Goal: Transaction & Acquisition: Purchase product/service

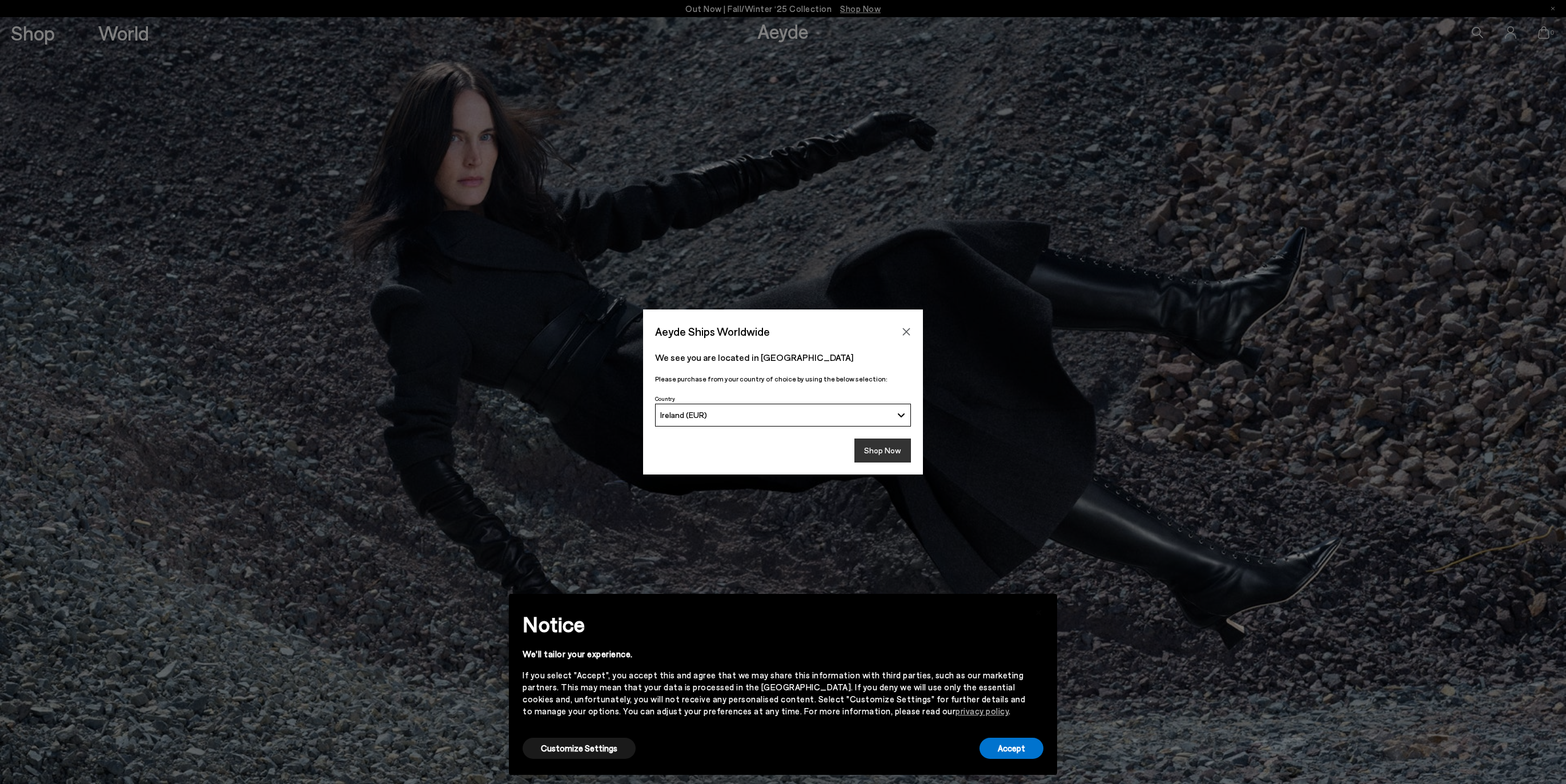
click at [890, 458] on button "Shop Now" at bounding box center [883, 450] width 57 height 24
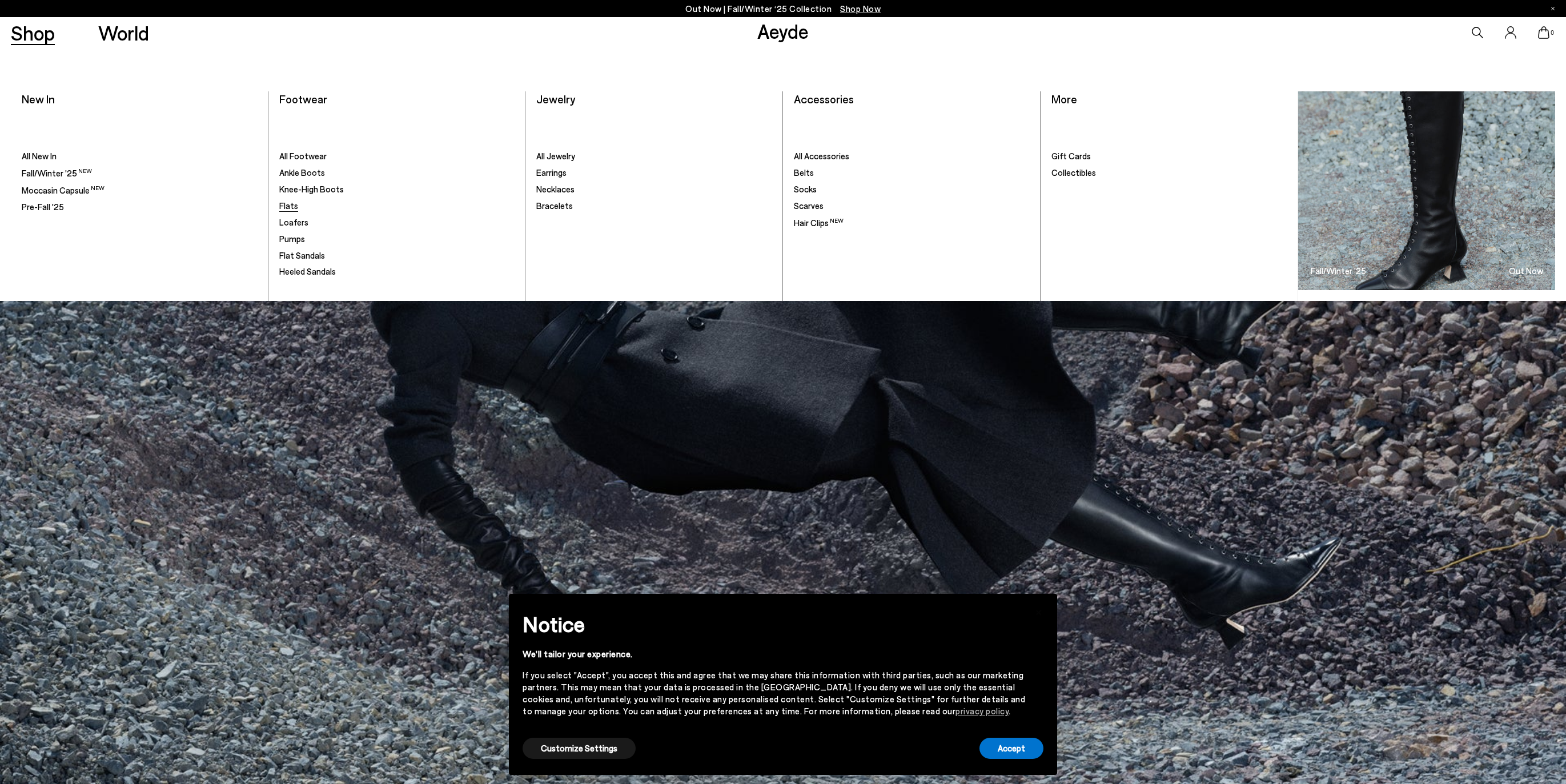
click at [284, 205] on span "Flats" at bounding box center [288, 205] width 19 height 10
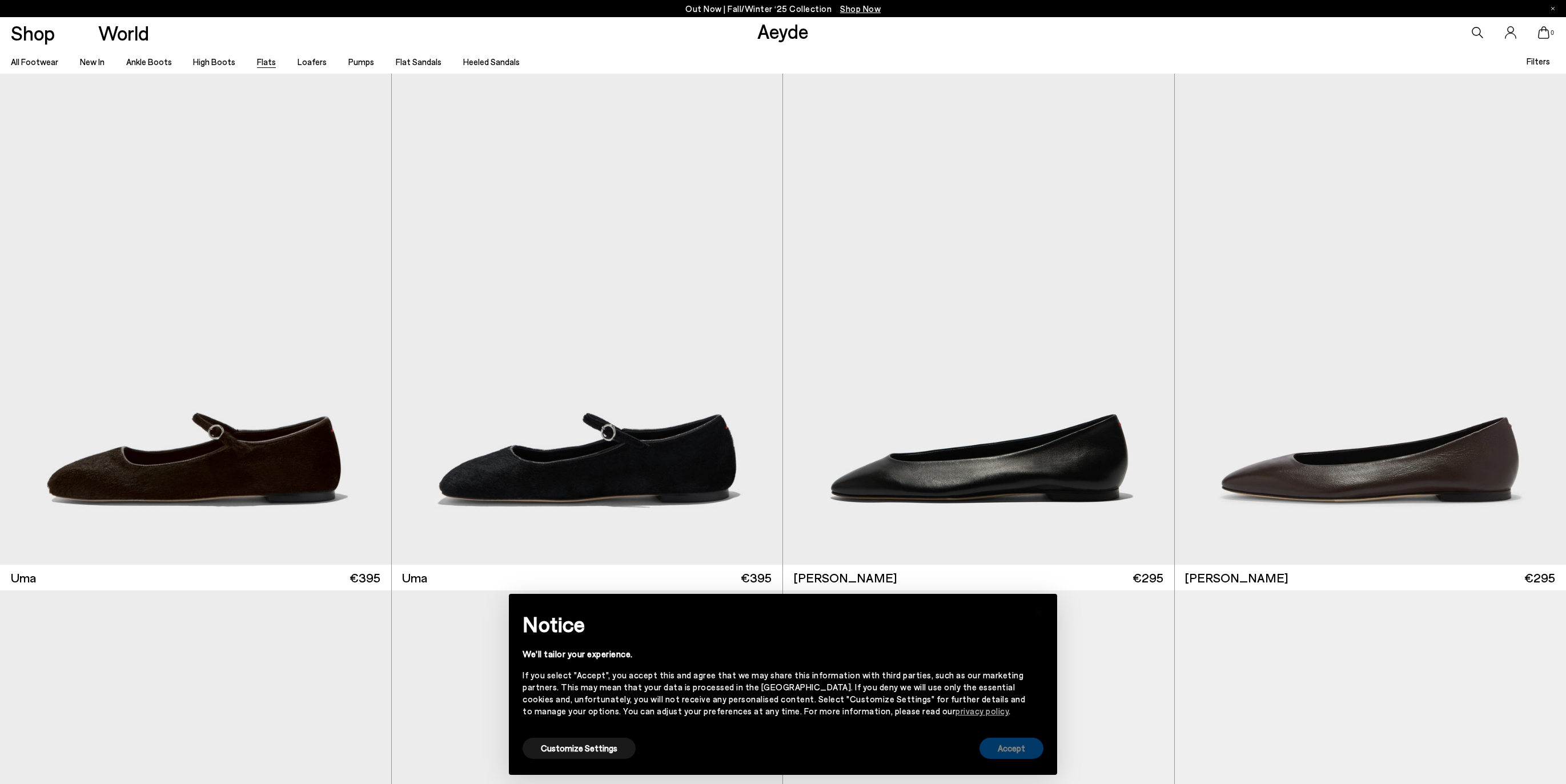
click at [1037, 750] on button "Accept" at bounding box center [1011, 748] width 64 height 21
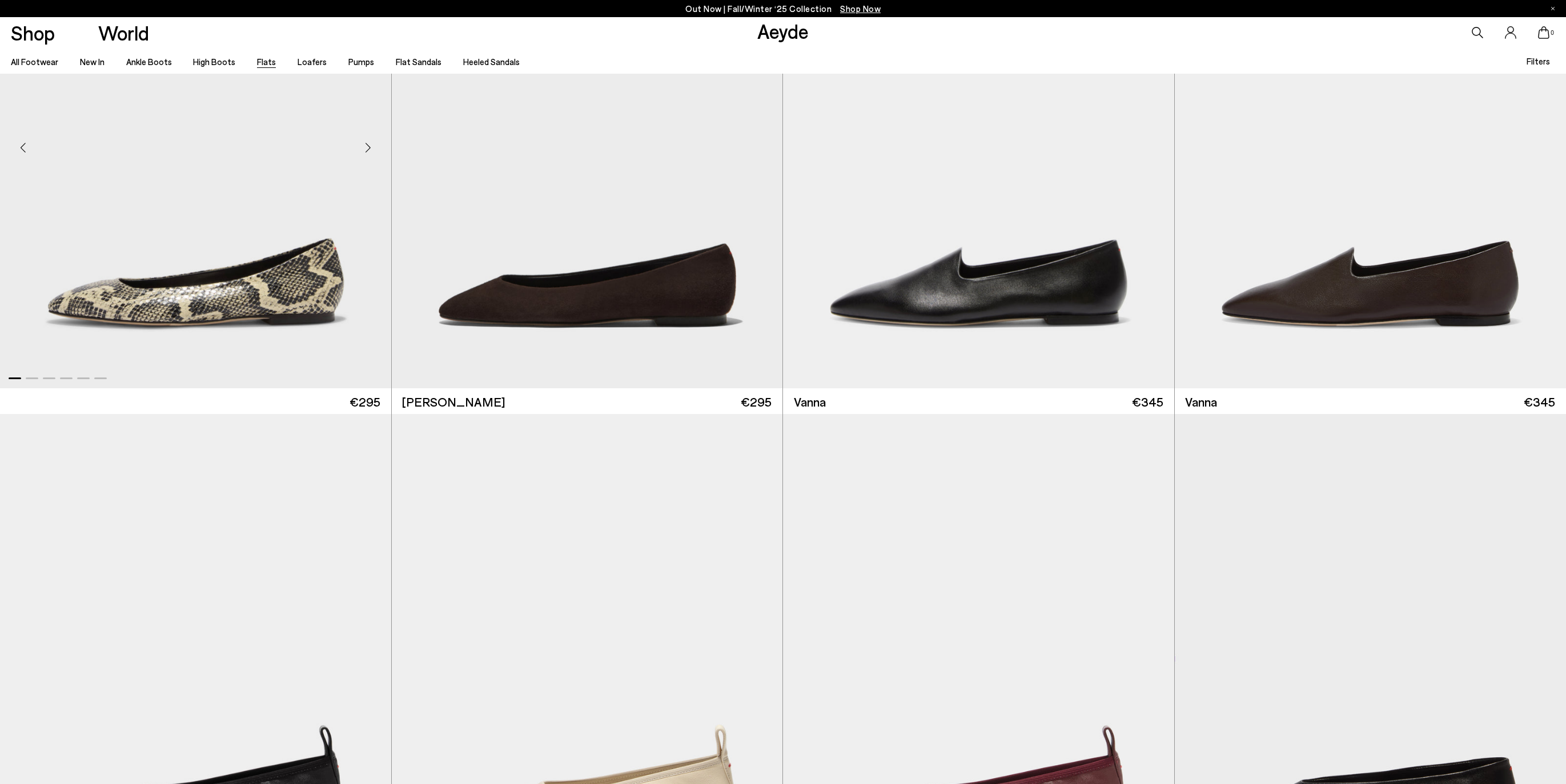
scroll to position [1105, 0]
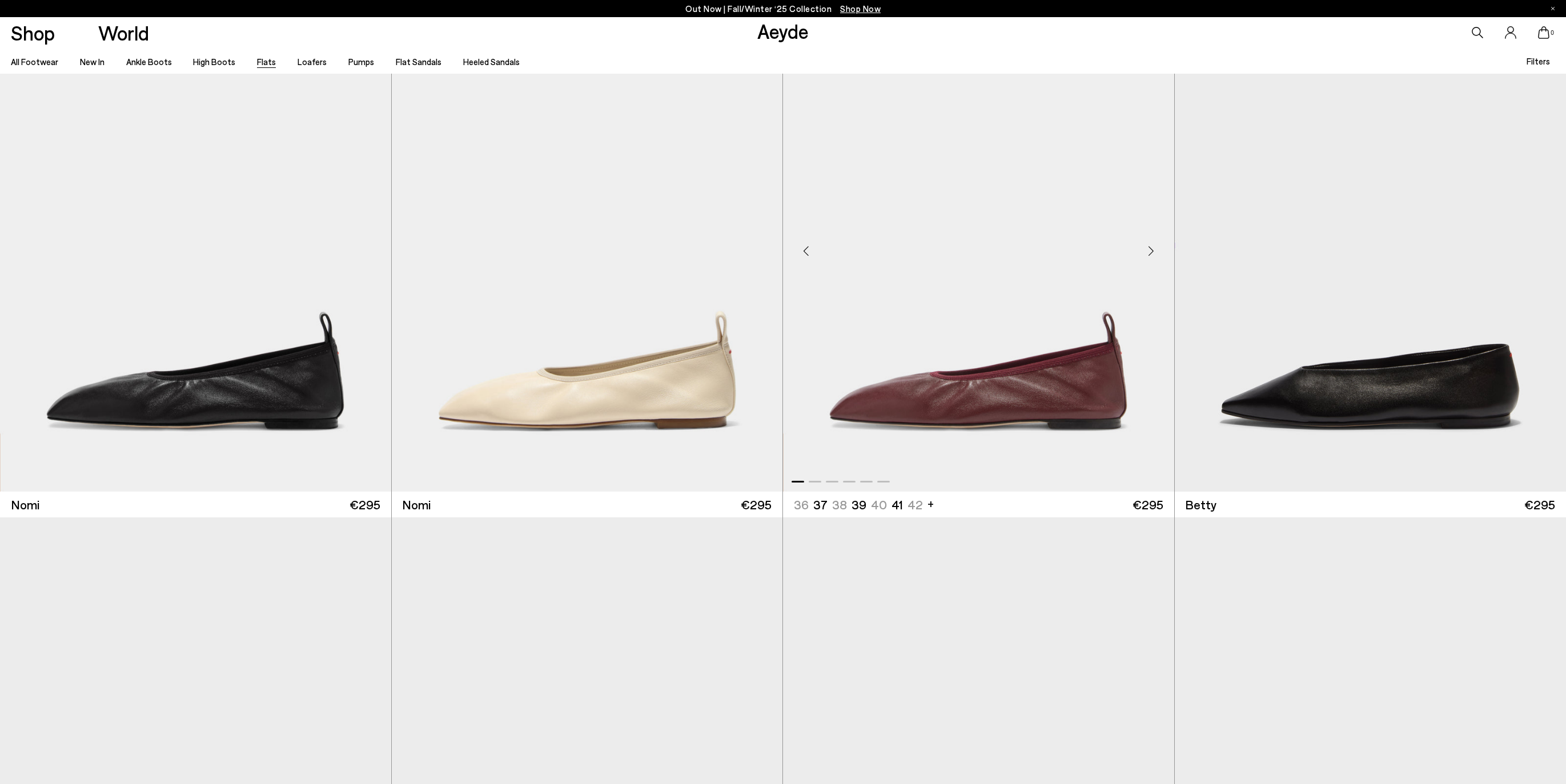
click at [1151, 254] on div "Next slide" at bounding box center [1152, 251] width 35 height 35
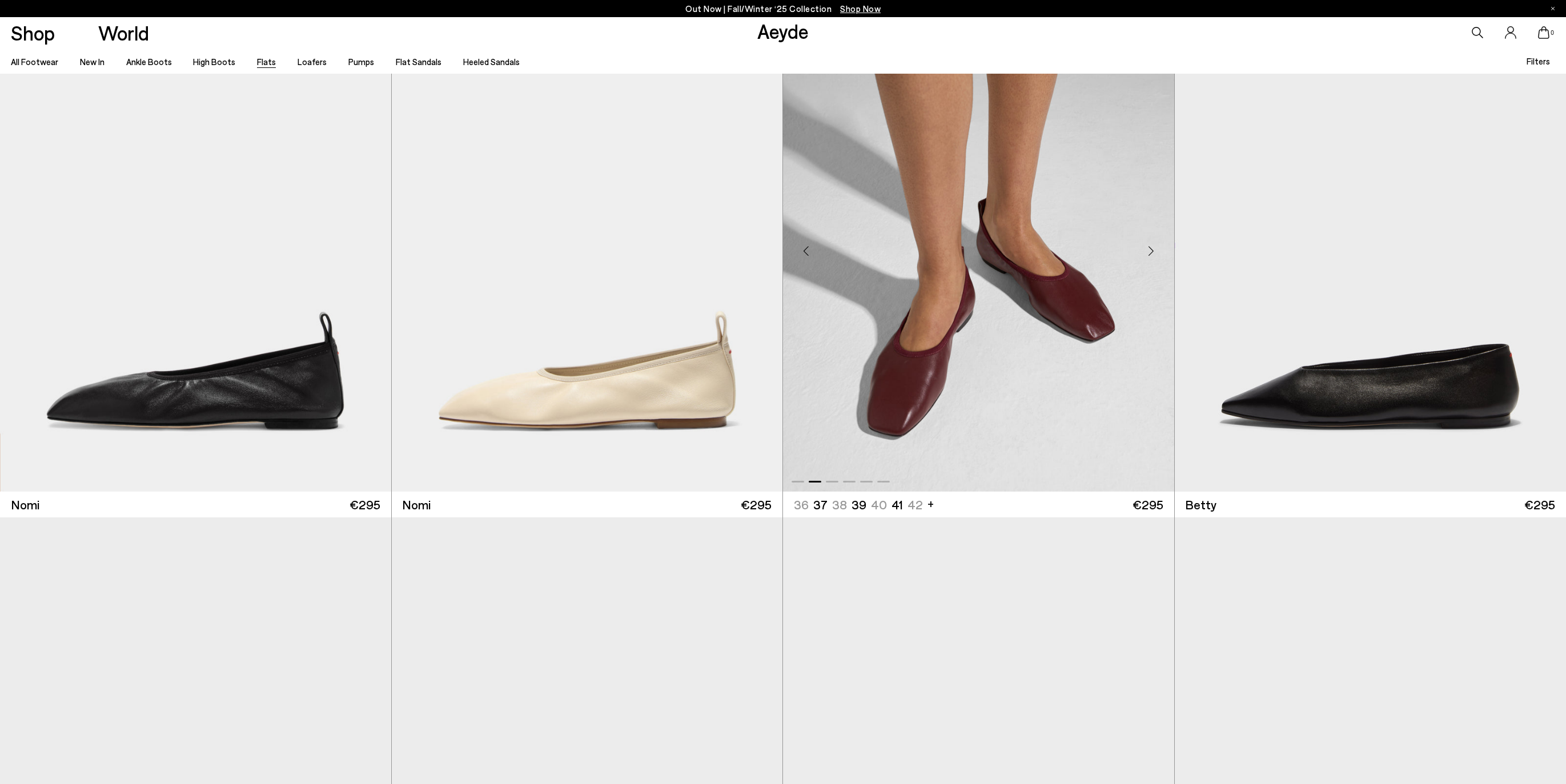
click at [1151, 254] on div "Next slide" at bounding box center [1152, 251] width 35 height 35
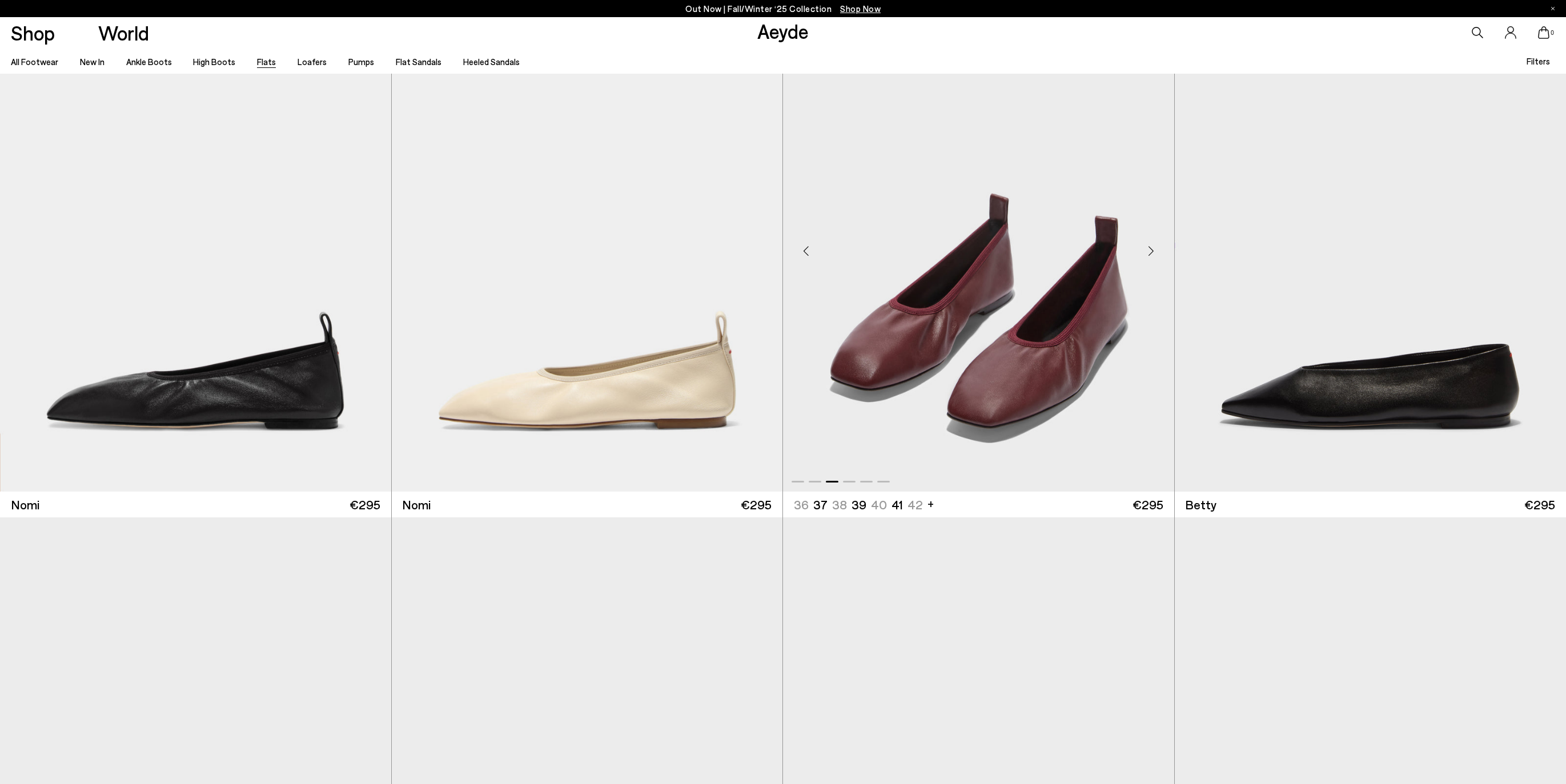
click at [1151, 254] on div "Next slide" at bounding box center [1152, 251] width 35 height 35
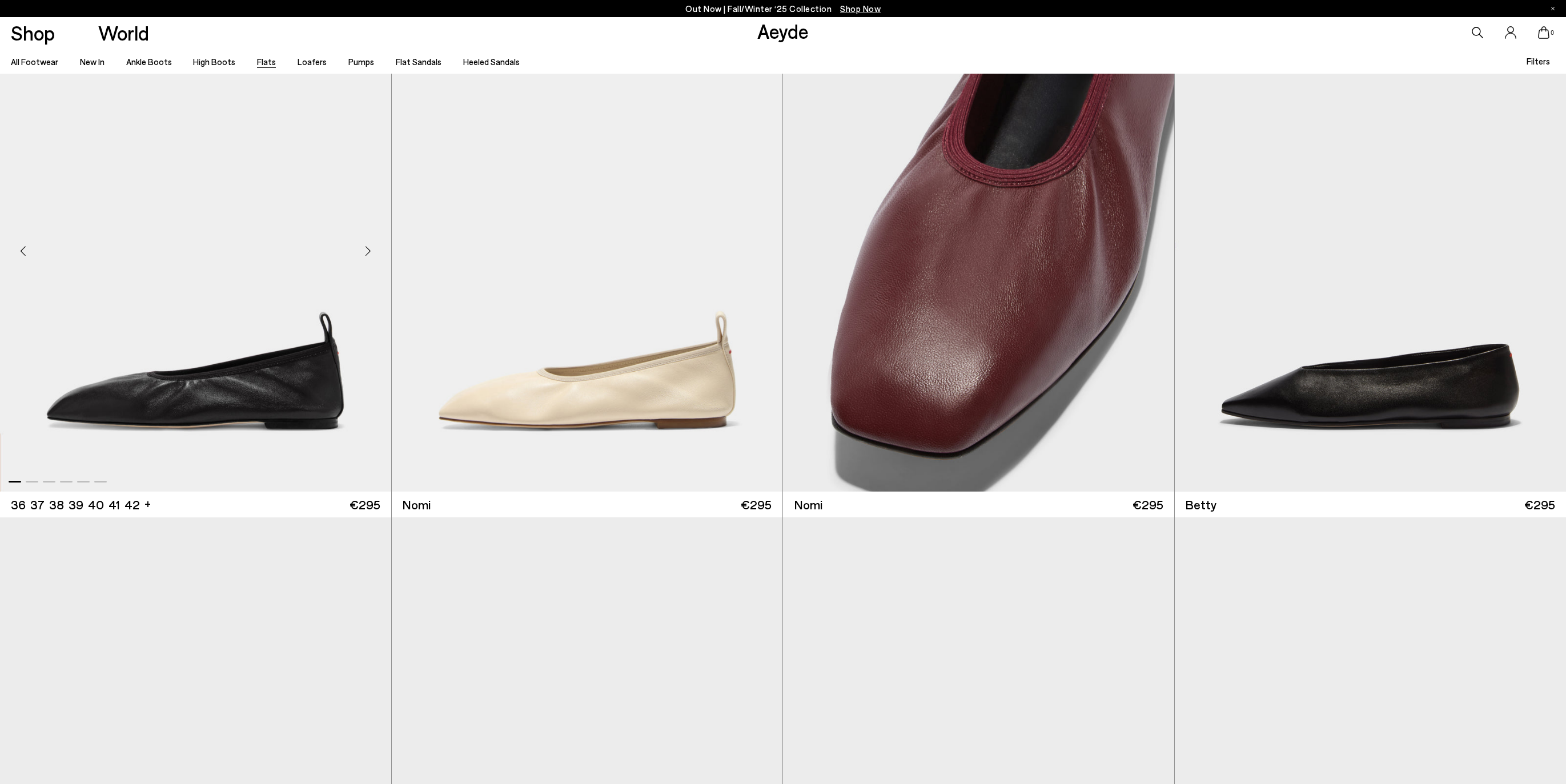
click at [364, 254] on div "Next slide" at bounding box center [369, 251] width 35 height 35
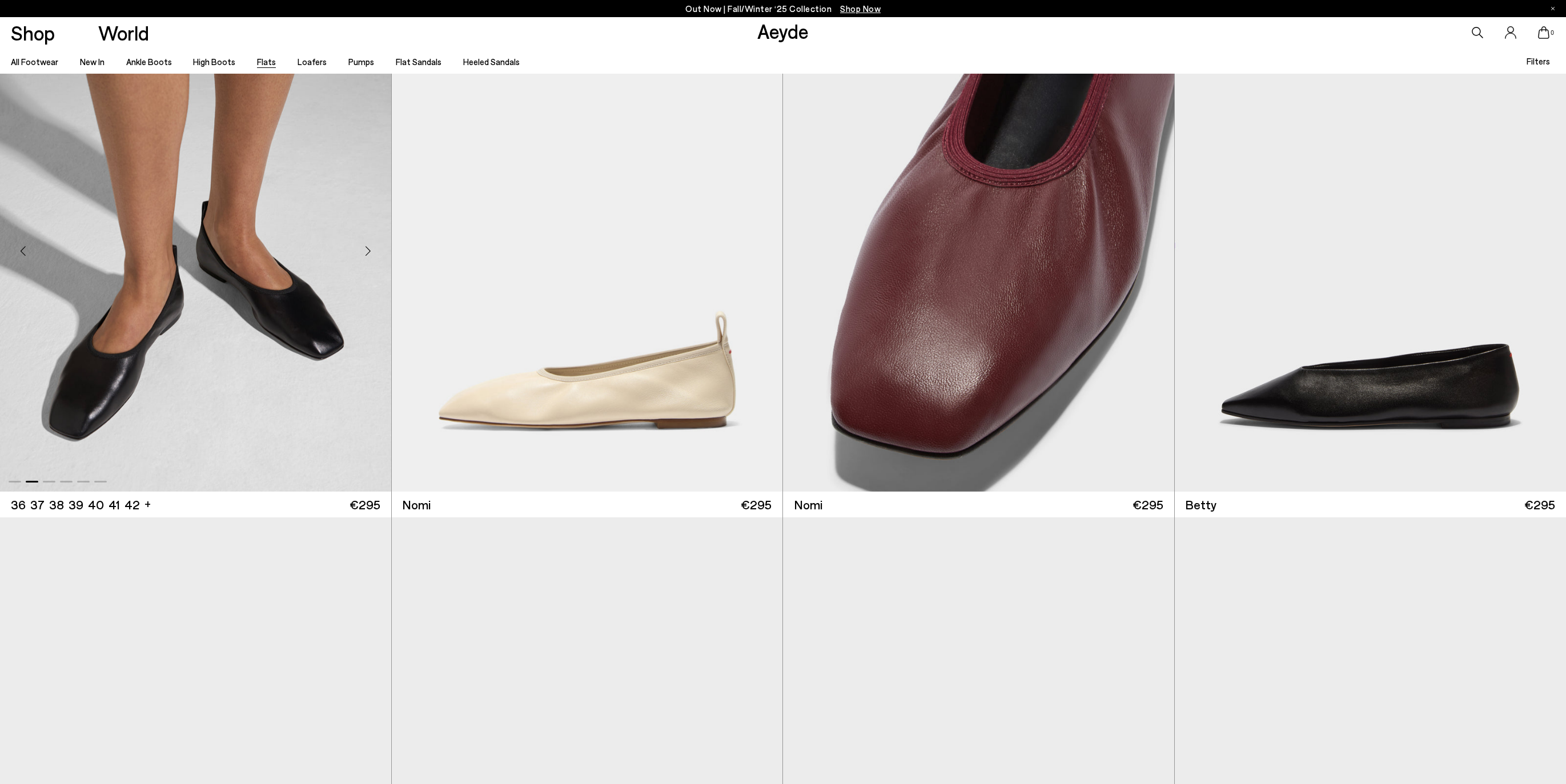
click at [364, 254] on div "Next slide" at bounding box center [369, 251] width 35 height 35
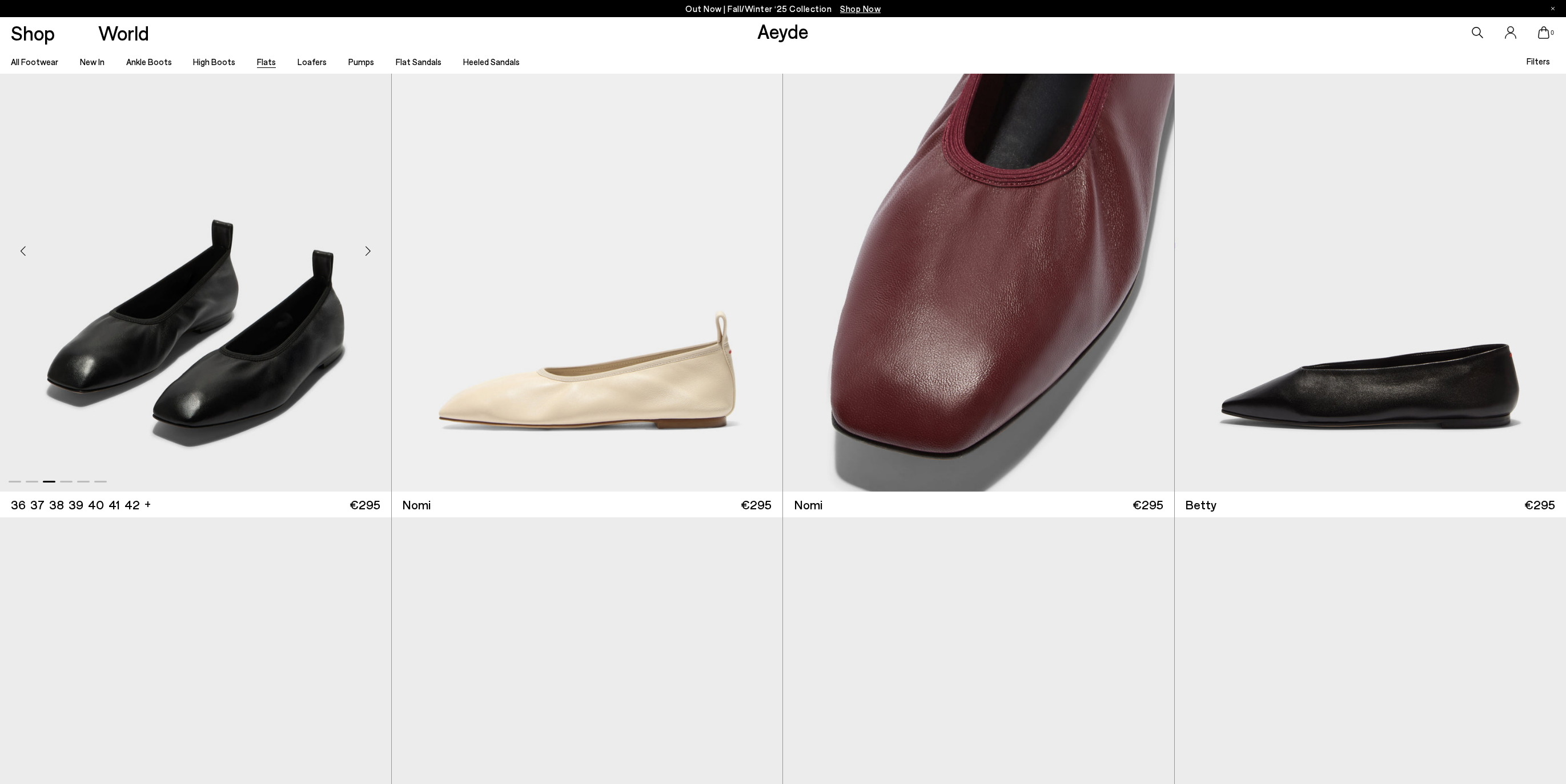
click at [364, 254] on div "Next slide" at bounding box center [369, 251] width 35 height 35
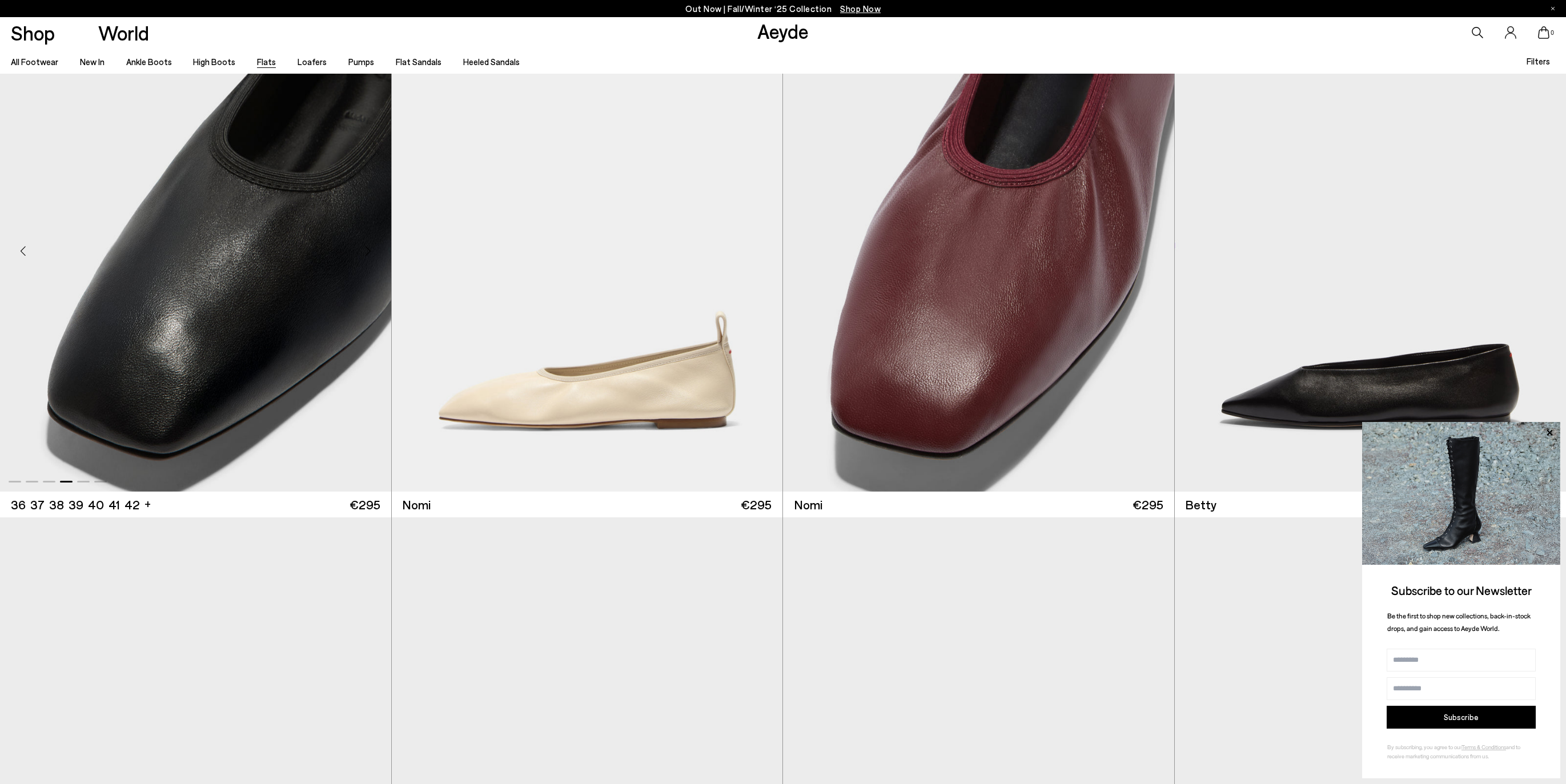
click at [364, 254] on div "Next slide" at bounding box center [369, 251] width 35 height 35
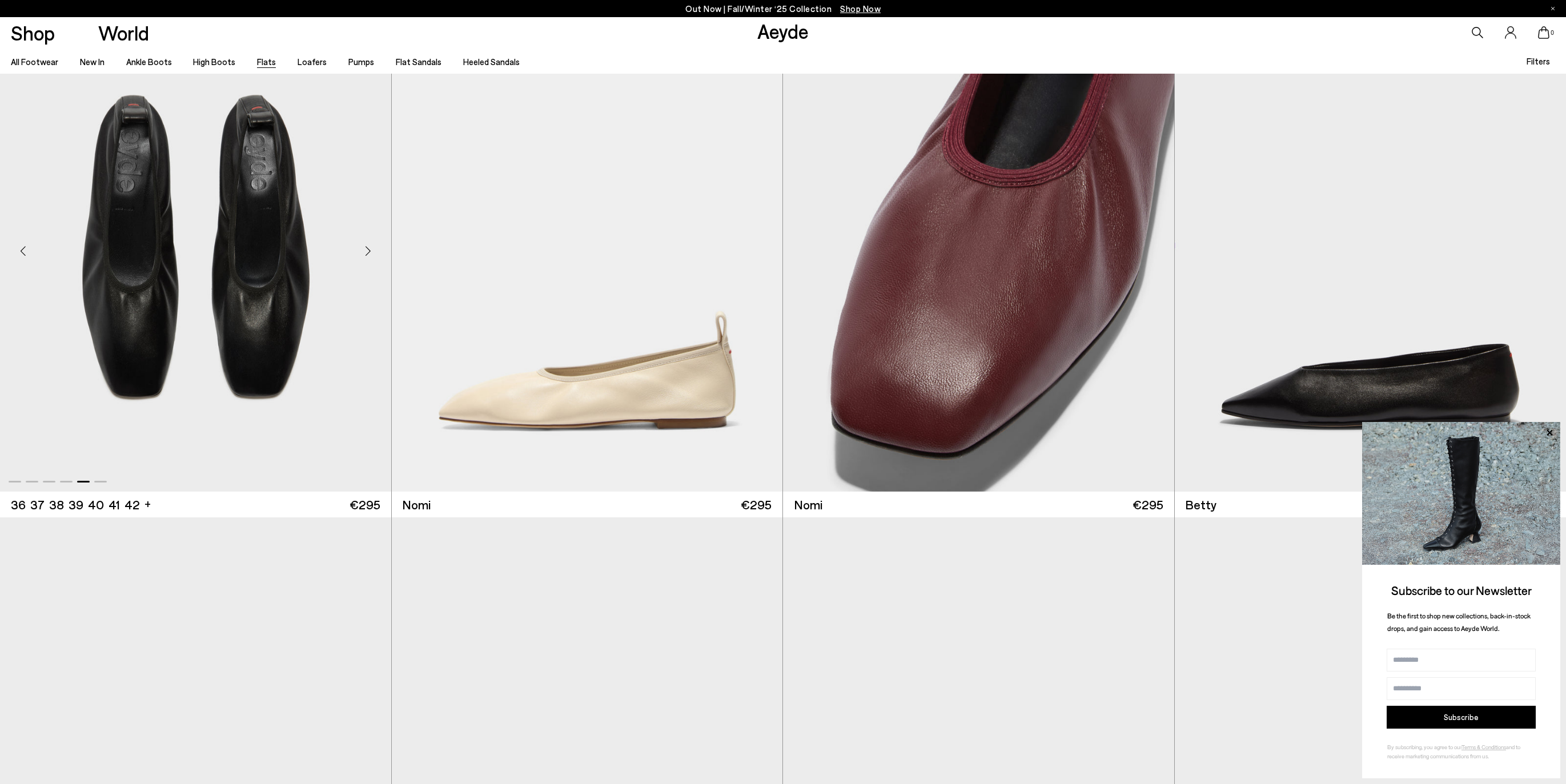
click at [364, 254] on div "Next slide" at bounding box center [369, 251] width 35 height 35
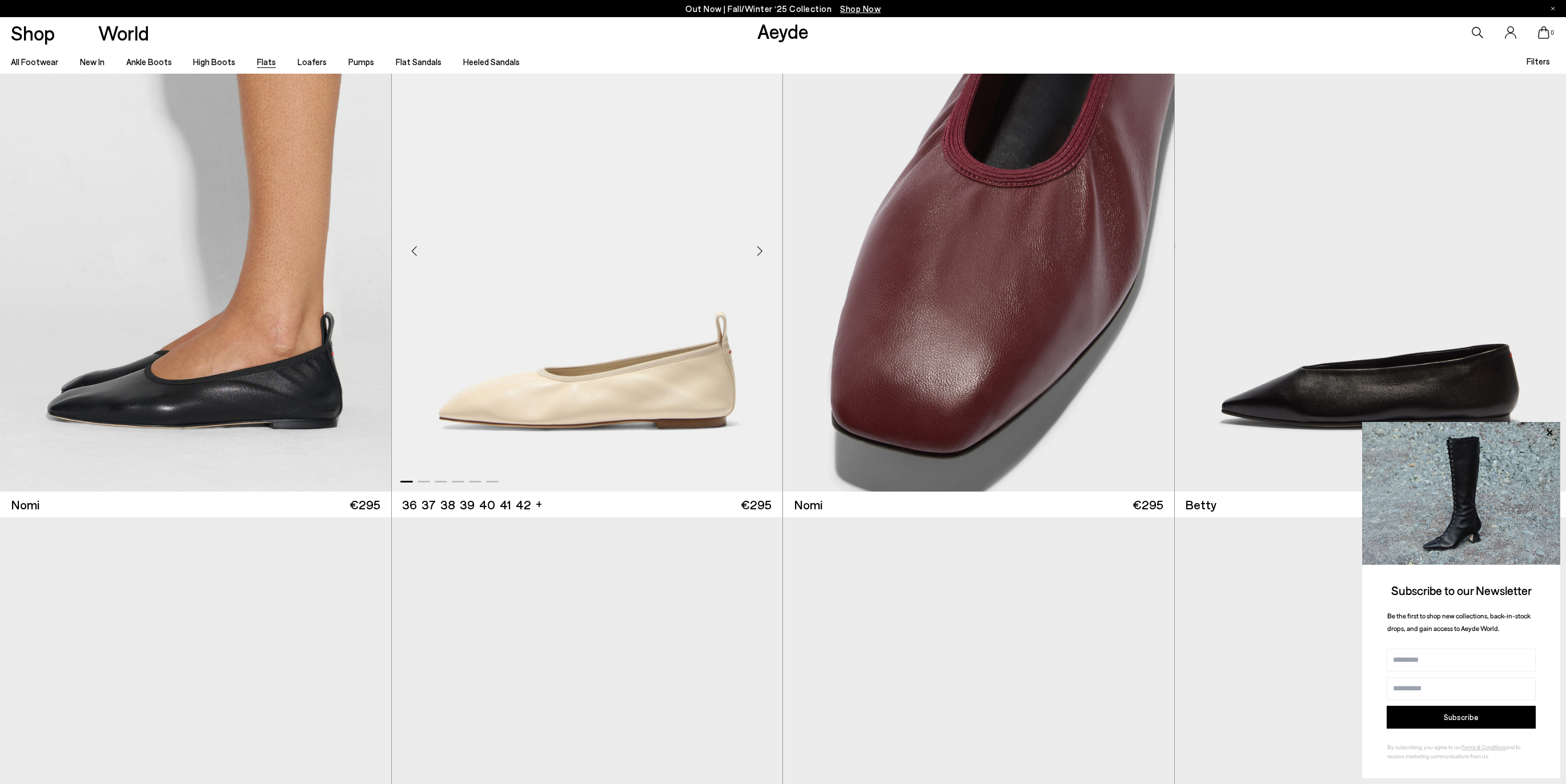
click at [758, 254] on div "Next slide" at bounding box center [759, 251] width 35 height 35
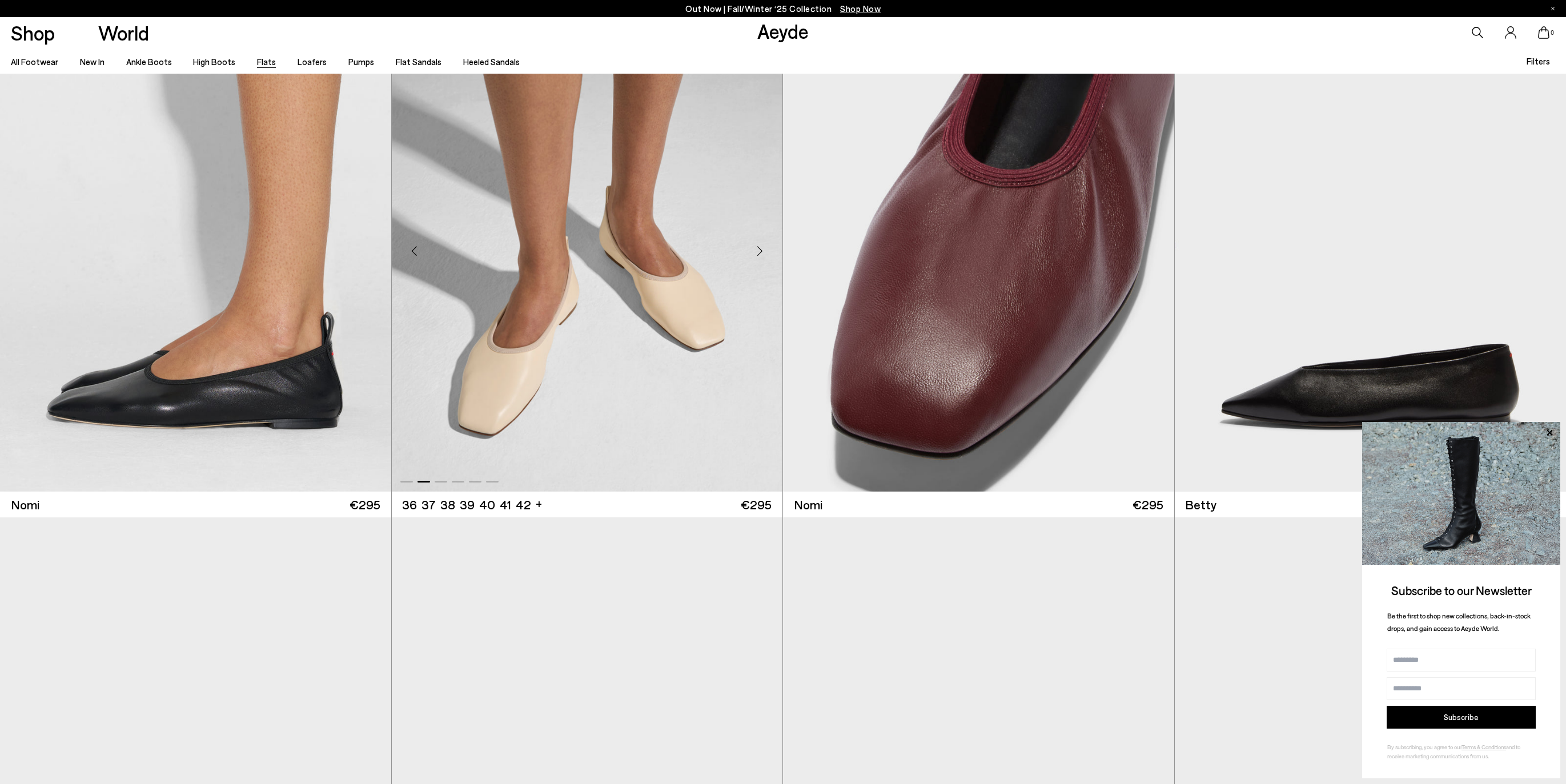
click at [758, 254] on div "Next slide" at bounding box center [759, 251] width 35 height 35
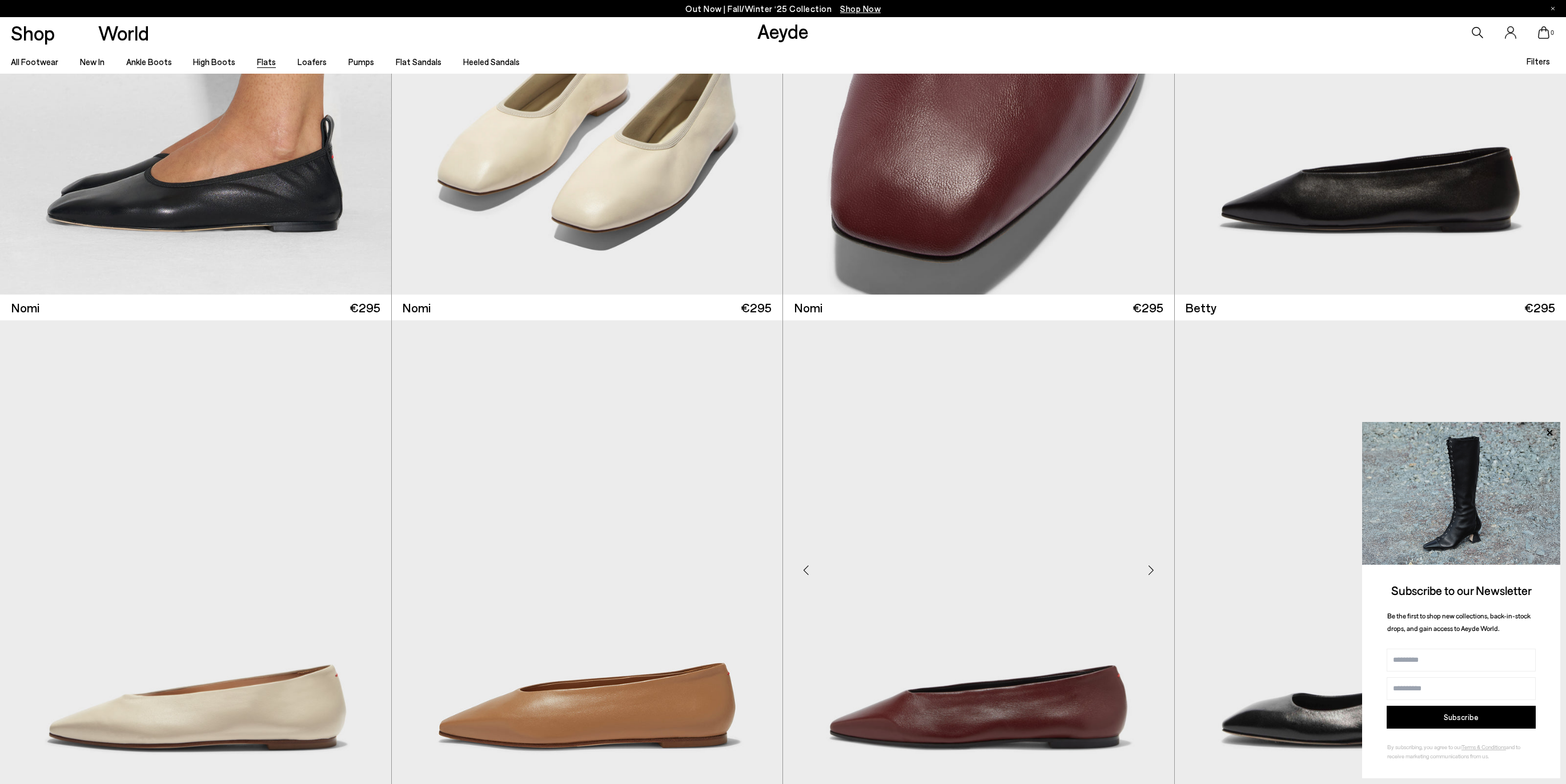
scroll to position [1573, 0]
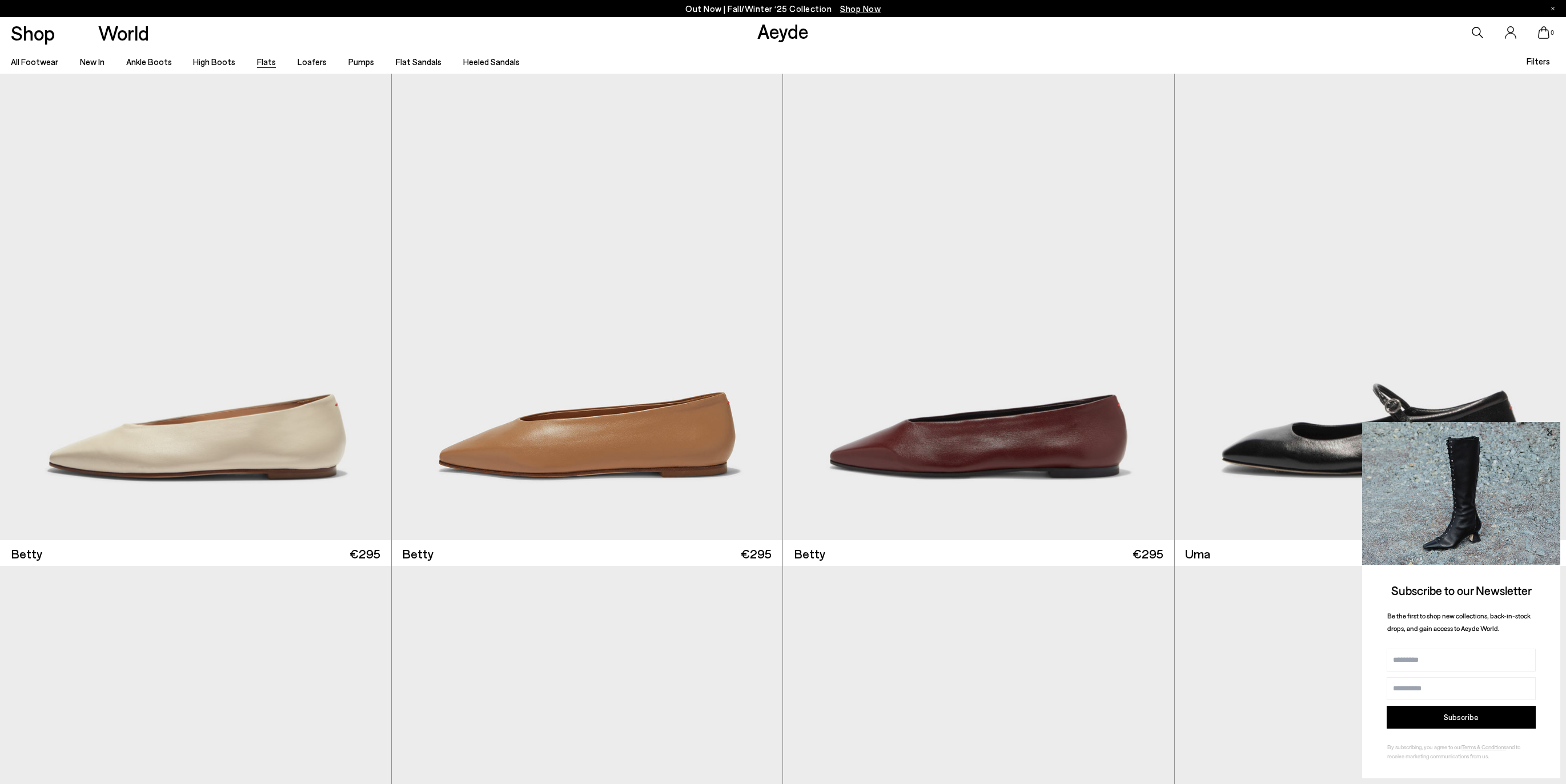
click at [1552, 431] on icon at bounding box center [1549, 432] width 15 height 15
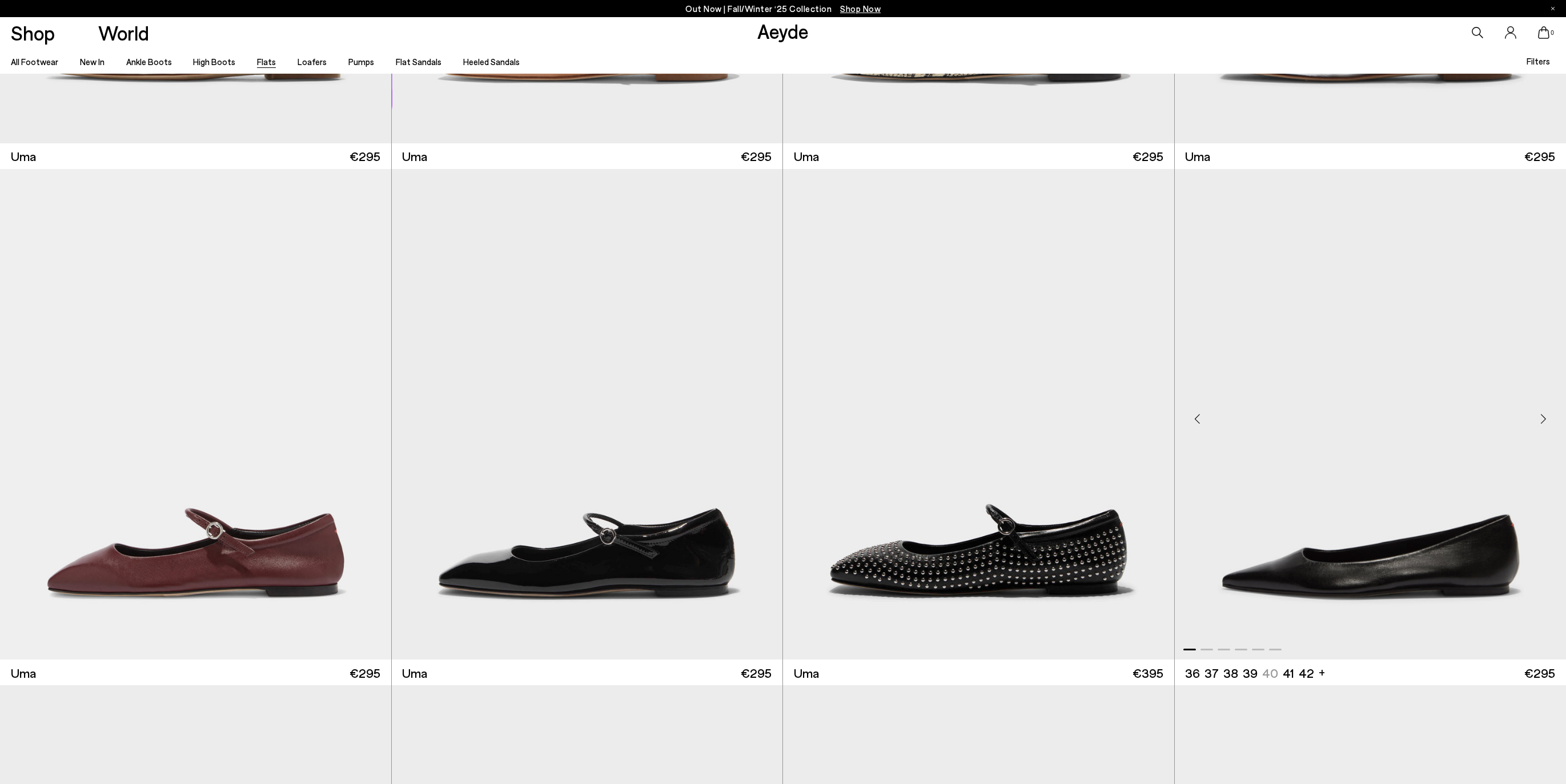
scroll to position [2742, 0]
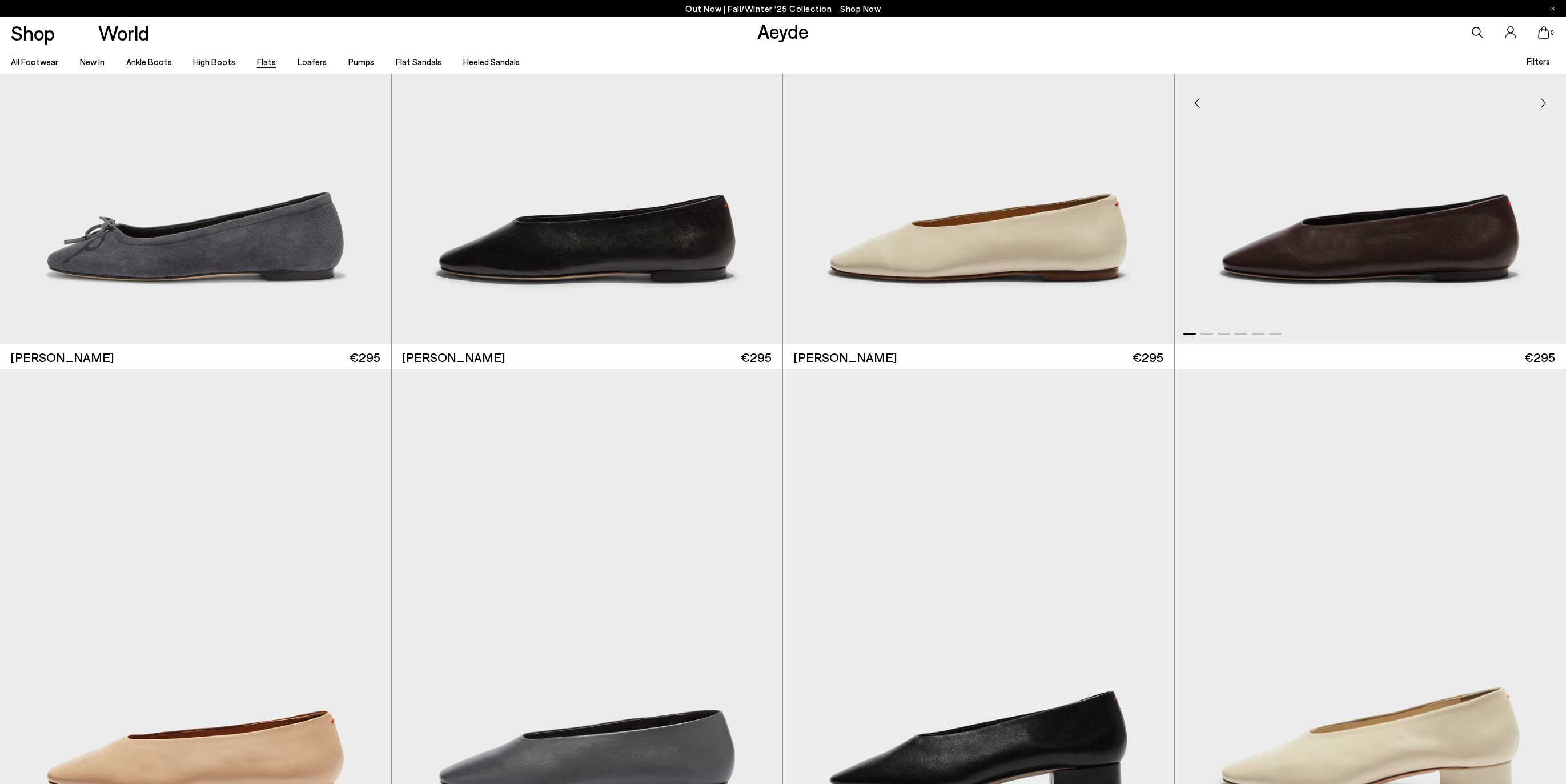
scroll to position [5749, 0]
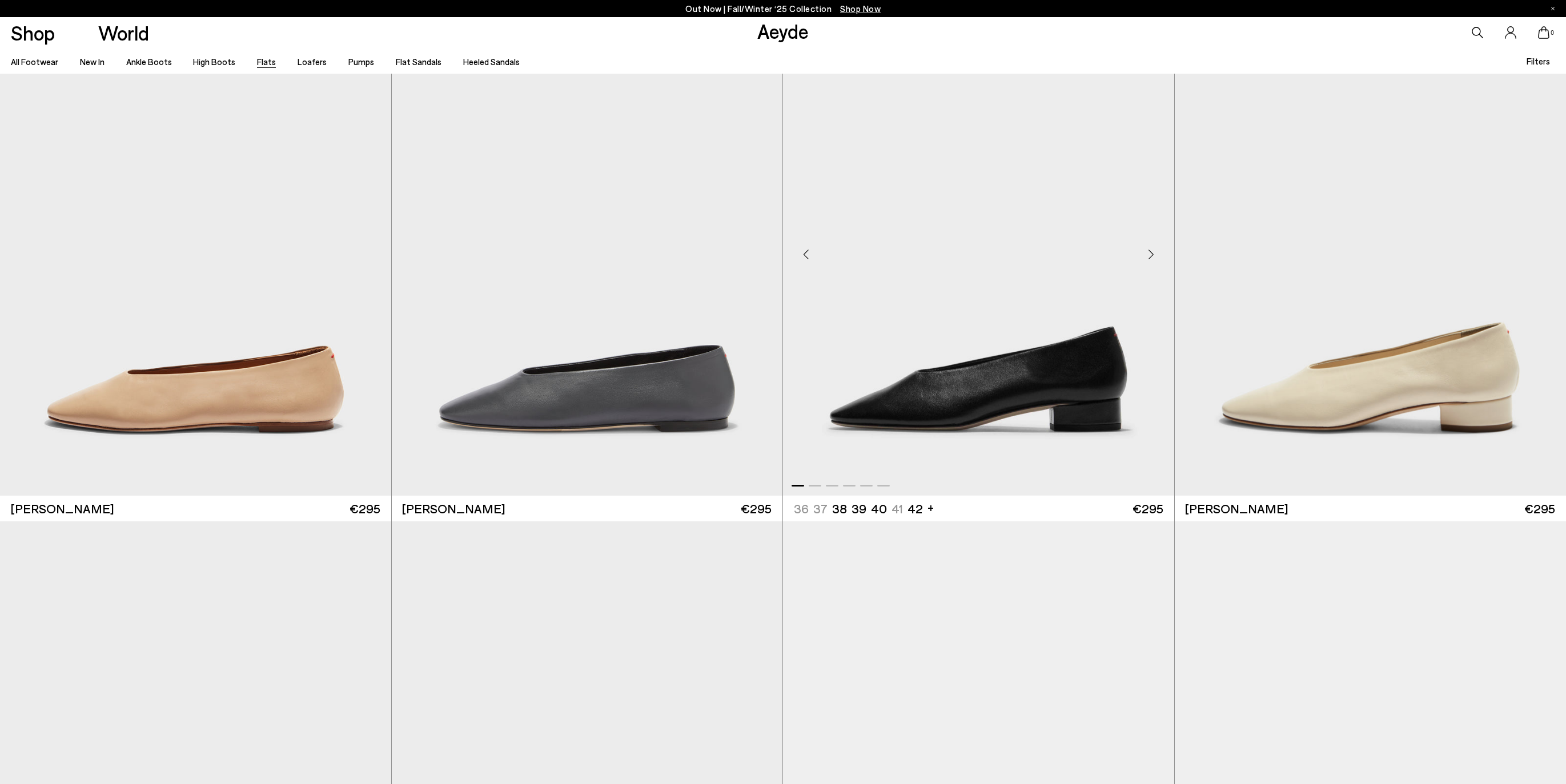
click at [1145, 258] on div "Next slide" at bounding box center [1152, 254] width 35 height 35
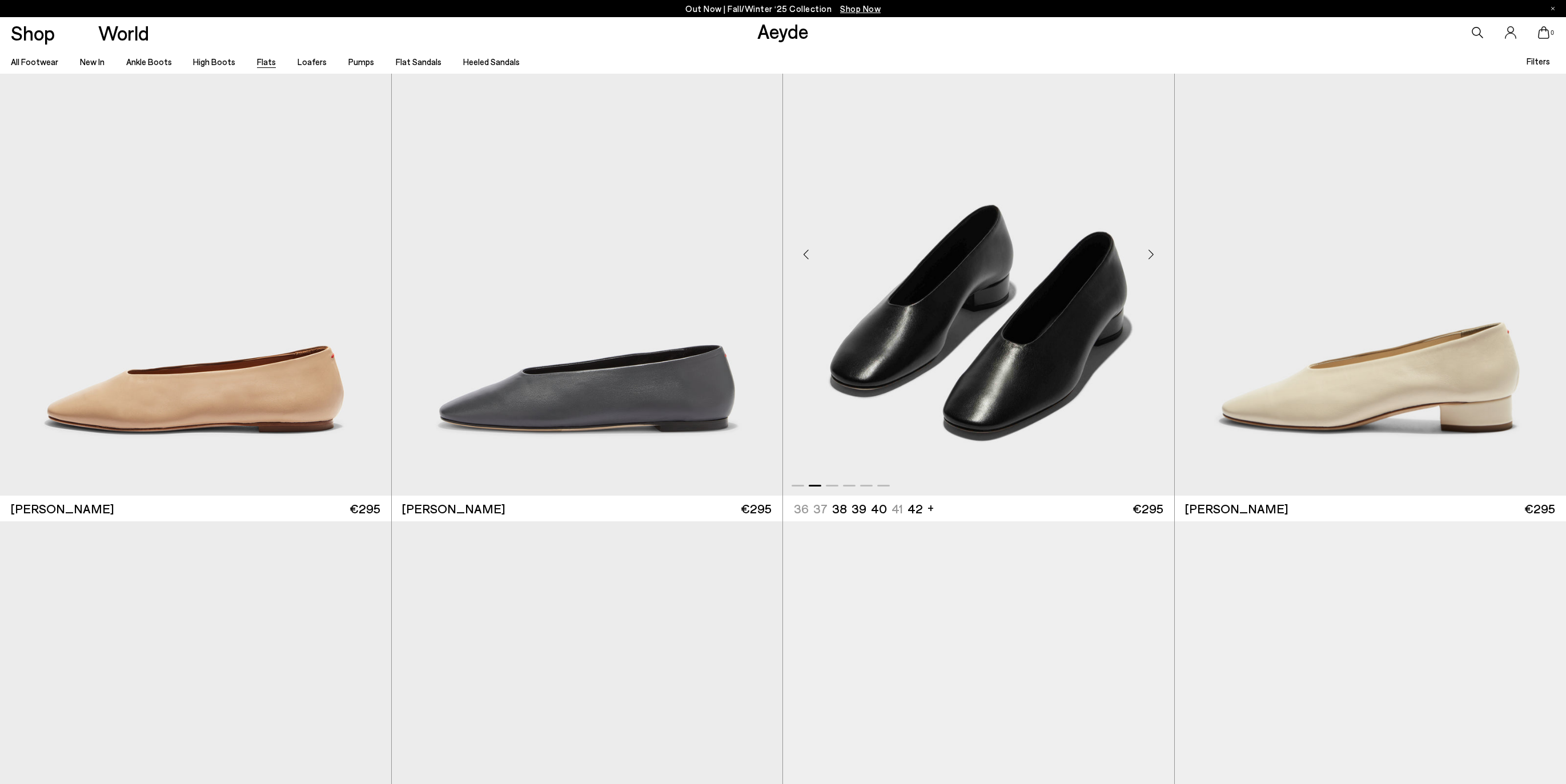
click at [1145, 258] on div "Next slide" at bounding box center [1152, 254] width 35 height 35
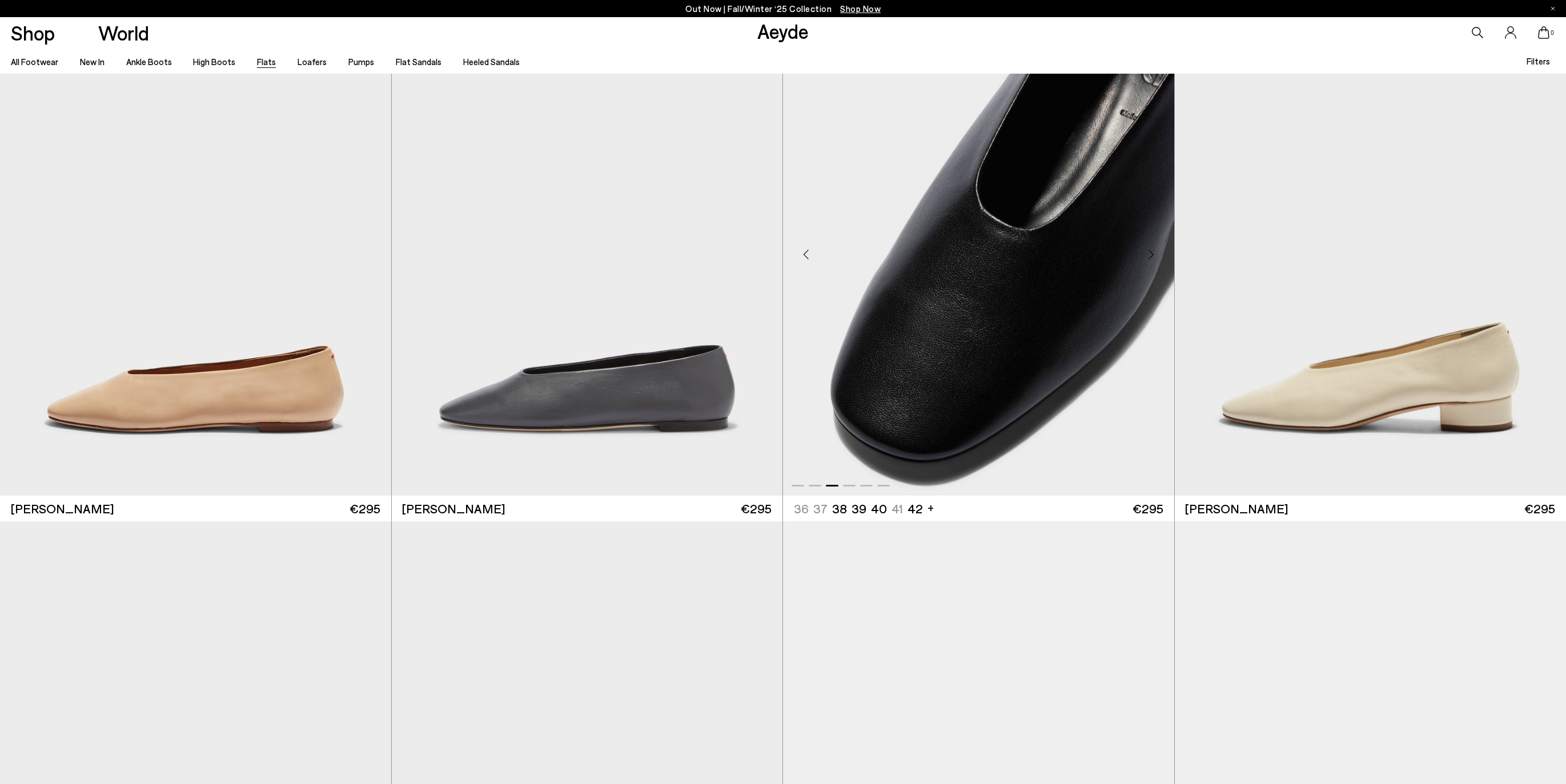
click at [1145, 258] on div "Next slide" at bounding box center [1152, 254] width 35 height 35
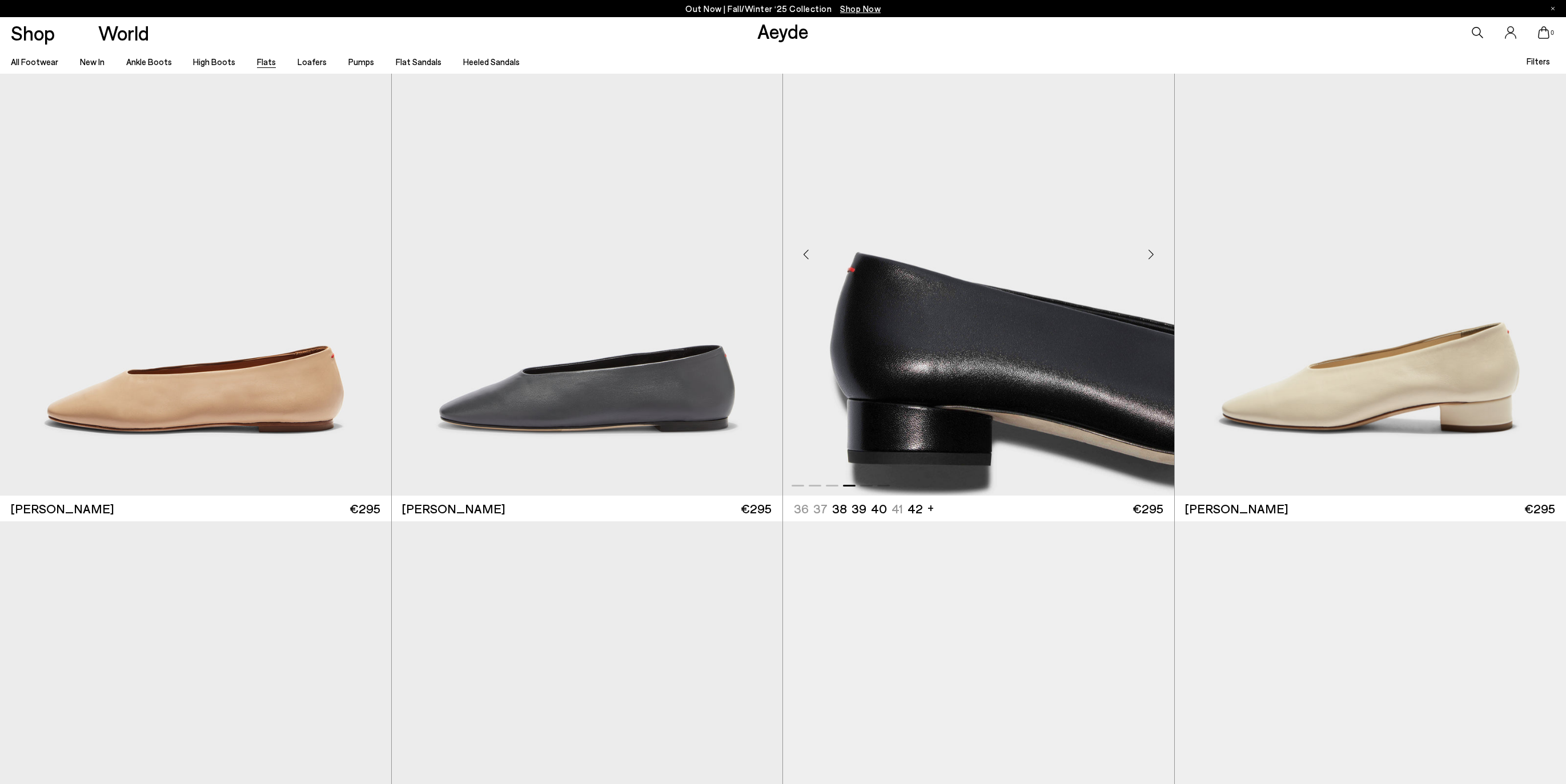
click at [1145, 258] on div "Next slide" at bounding box center [1152, 254] width 35 height 35
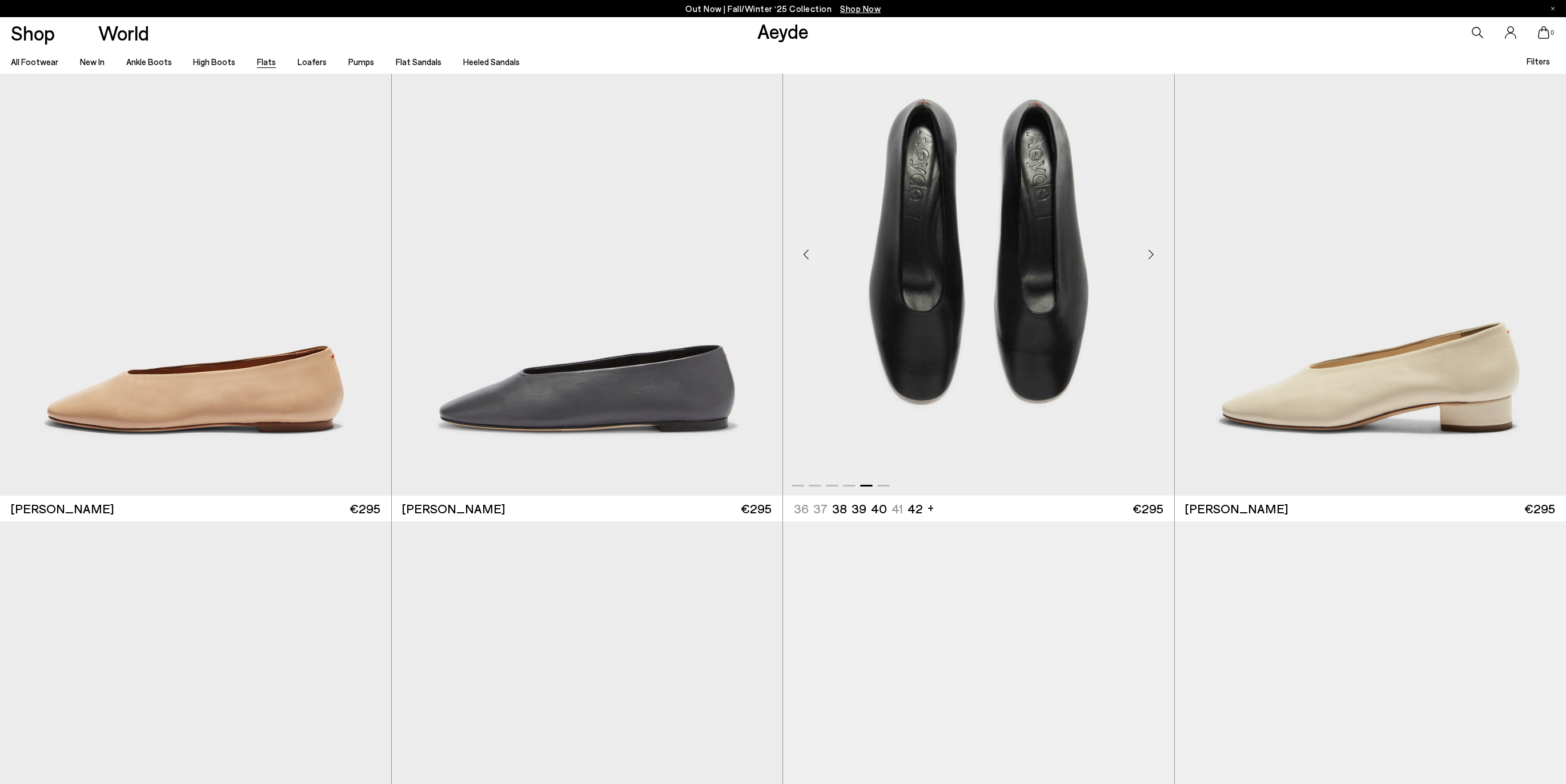
click at [1145, 258] on div "Next slide" at bounding box center [1152, 254] width 35 height 35
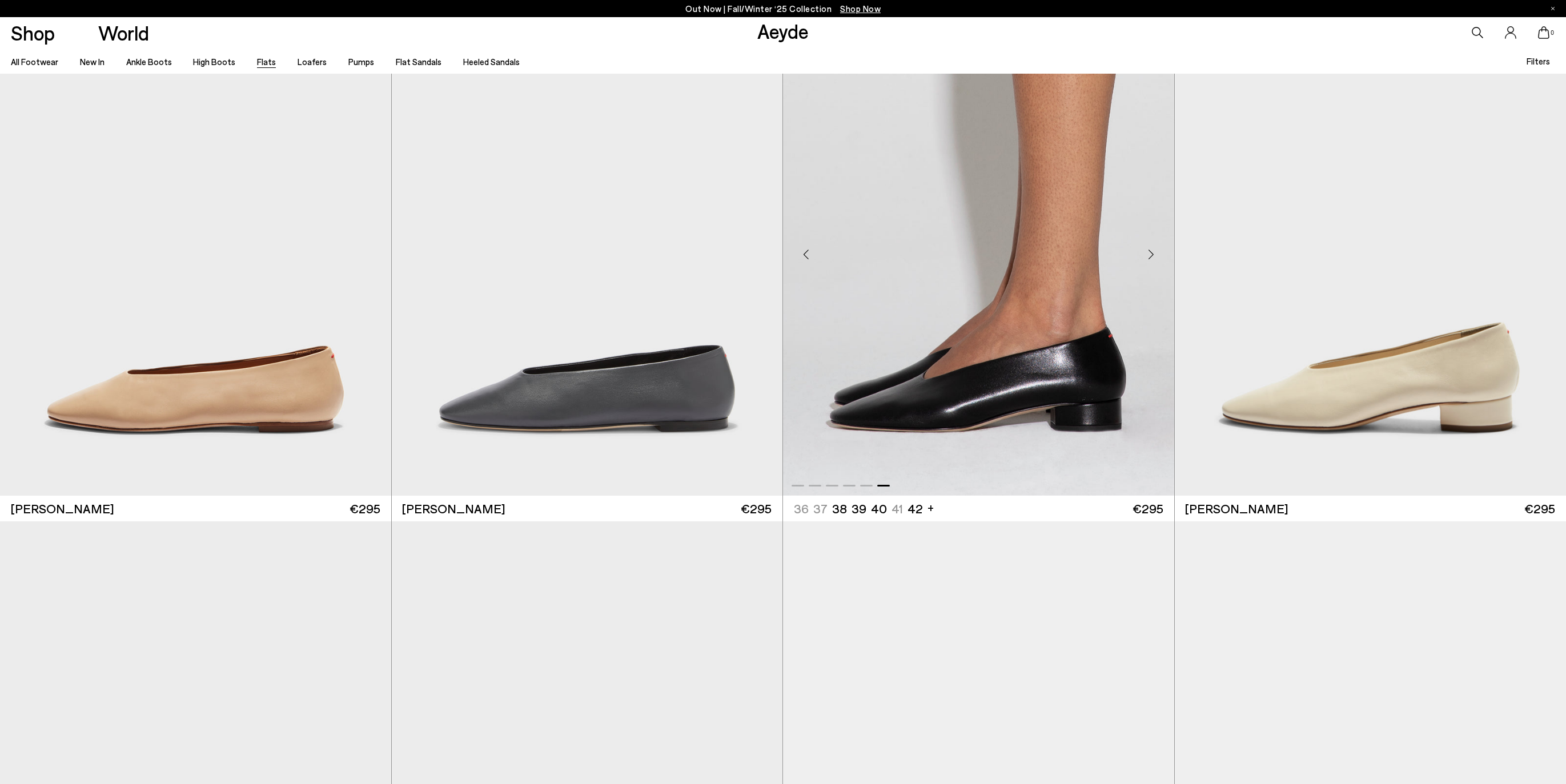
click at [1145, 258] on div "Next slide" at bounding box center [1152, 254] width 35 height 35
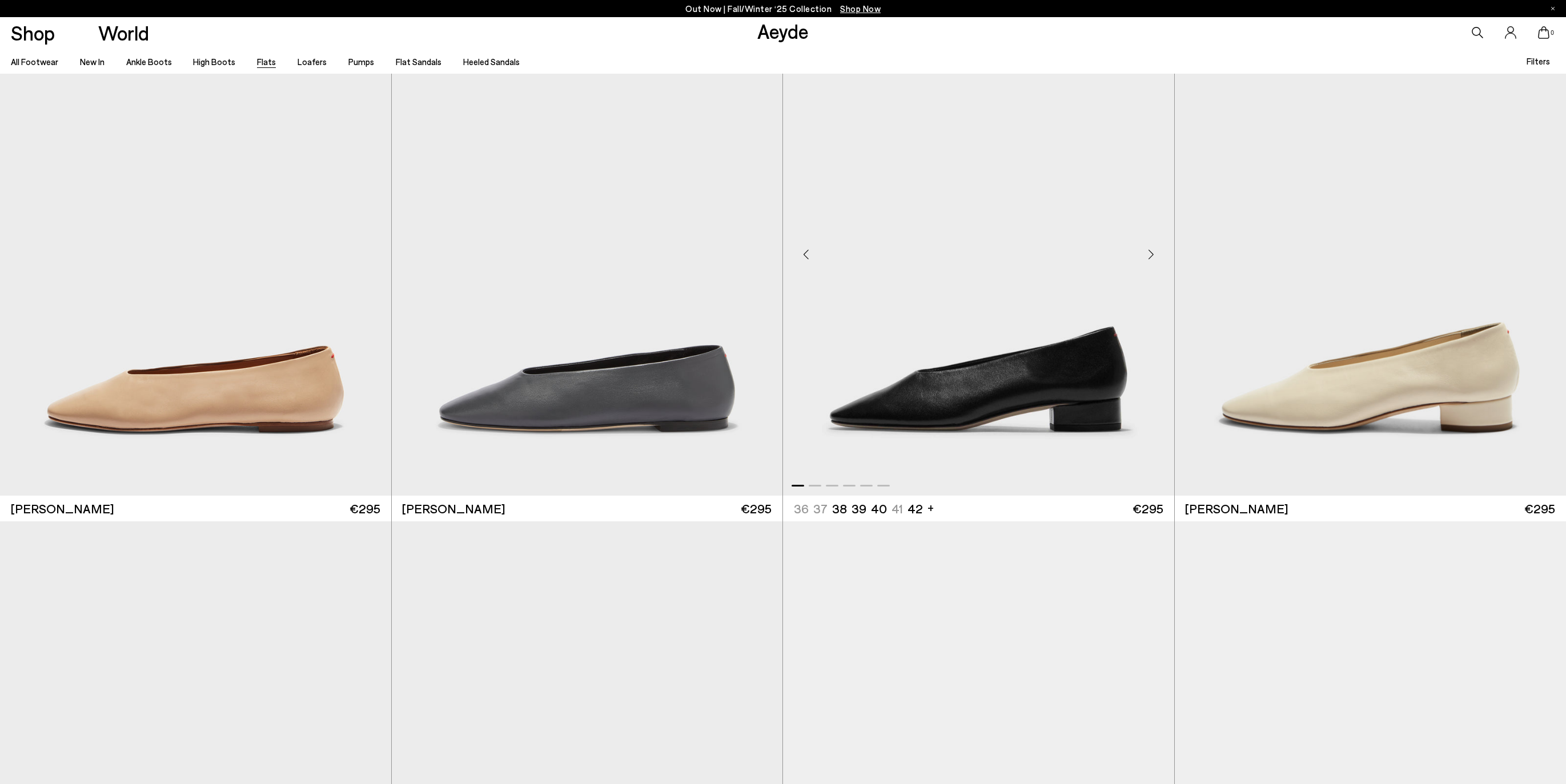
click at [1145, 258] on div "Next slide" at bounding box center [1152, 254] width 35 height 35
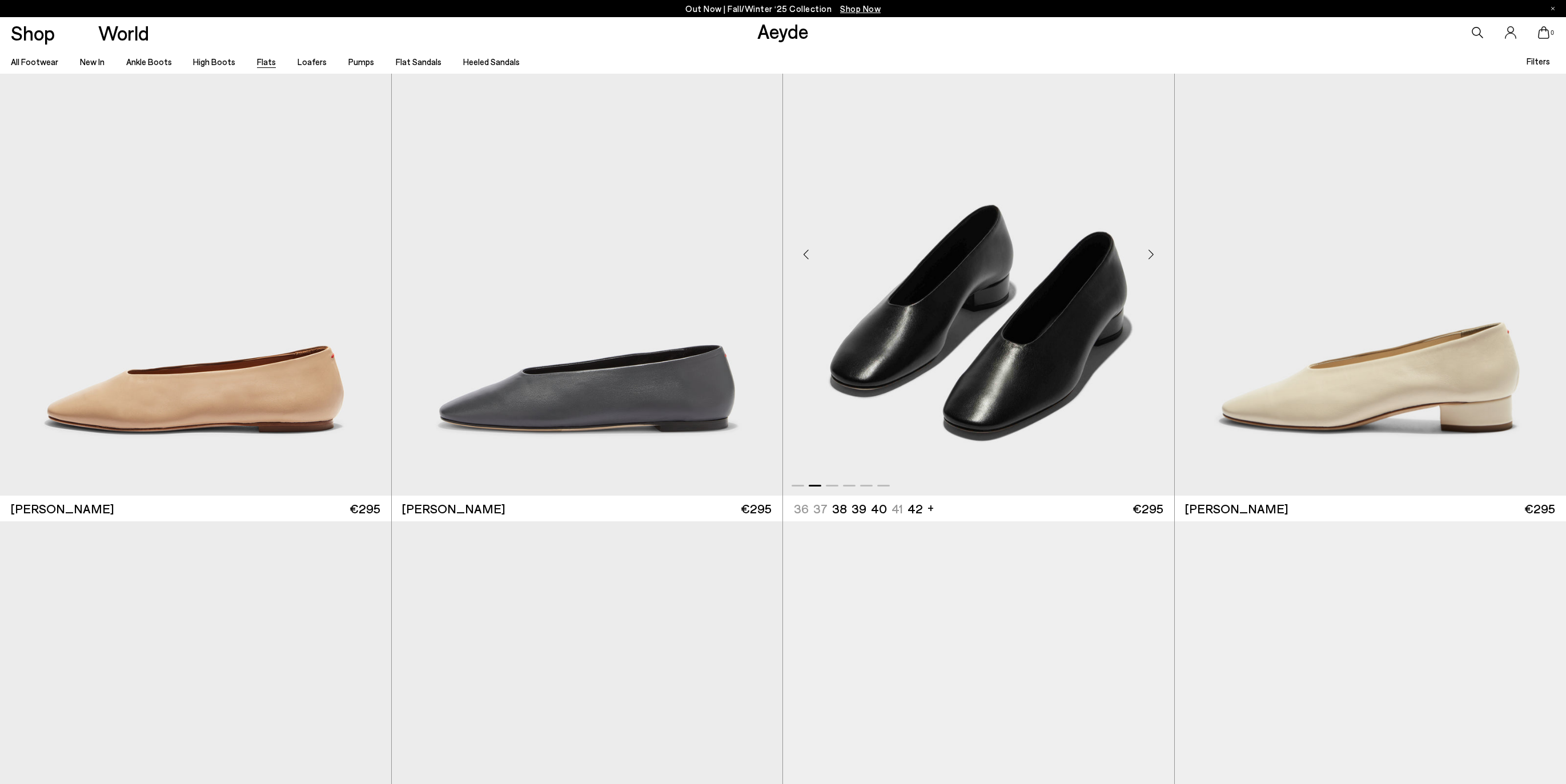
click at [1145, 258] on div "Next slide" at bounding box center [1152, 254] width 35 height 35
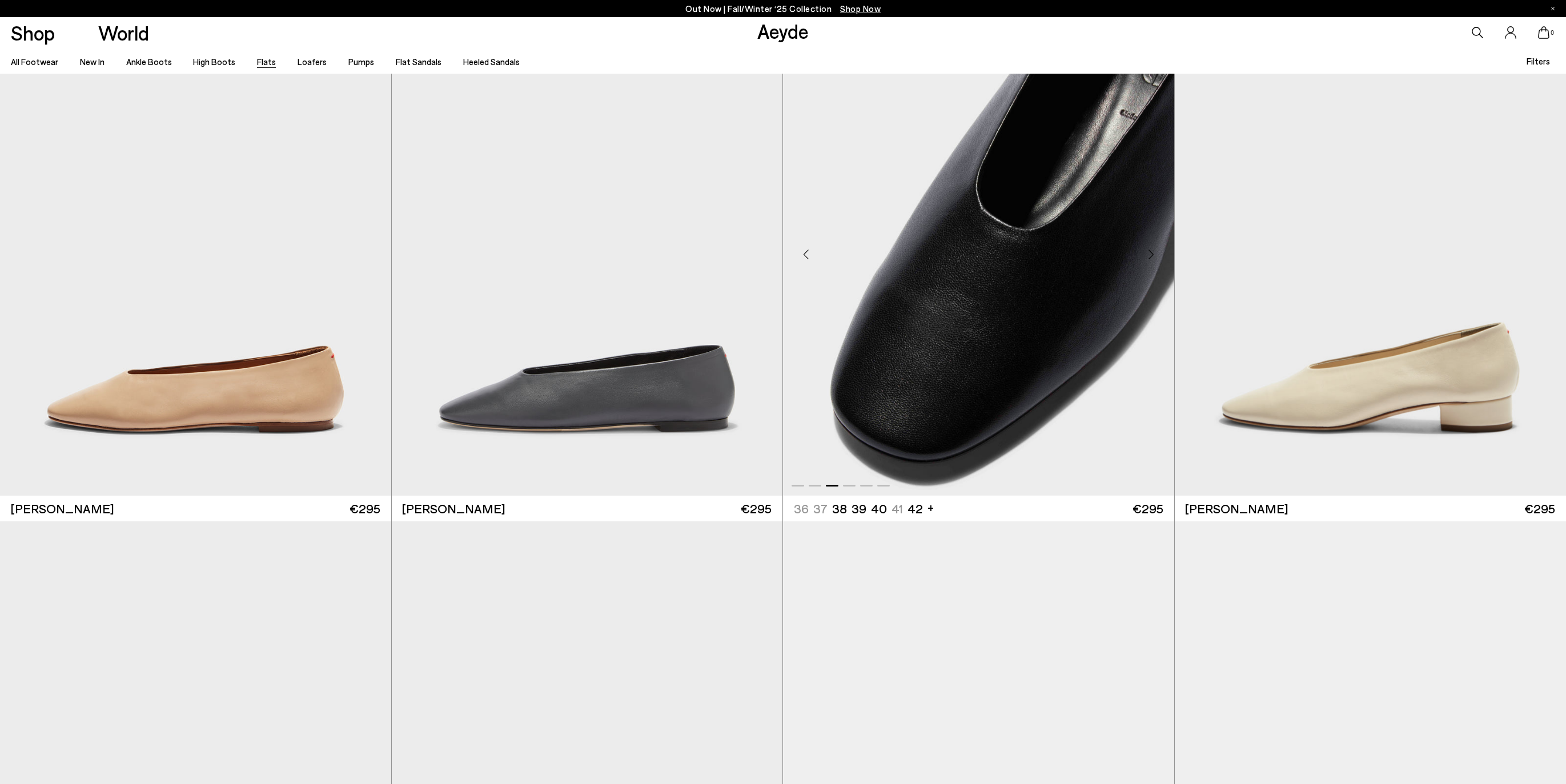
click at [1145, 258] on div "Next slide" at bounding box center [1152, 254] width 35 height 35
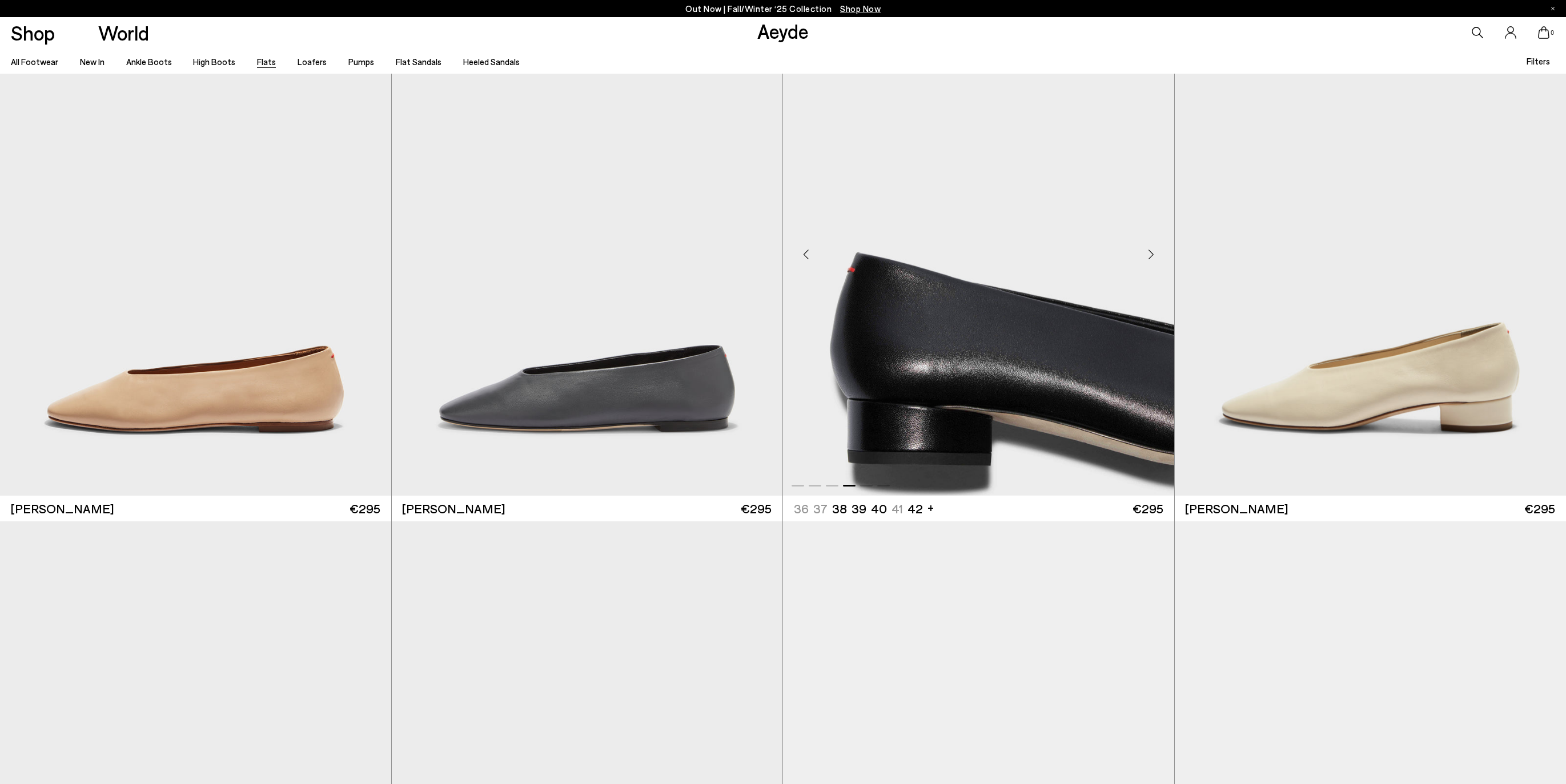
click at [1145, 258] on div "Next slide" at bounding box center [1152, 254] width 35 height 35
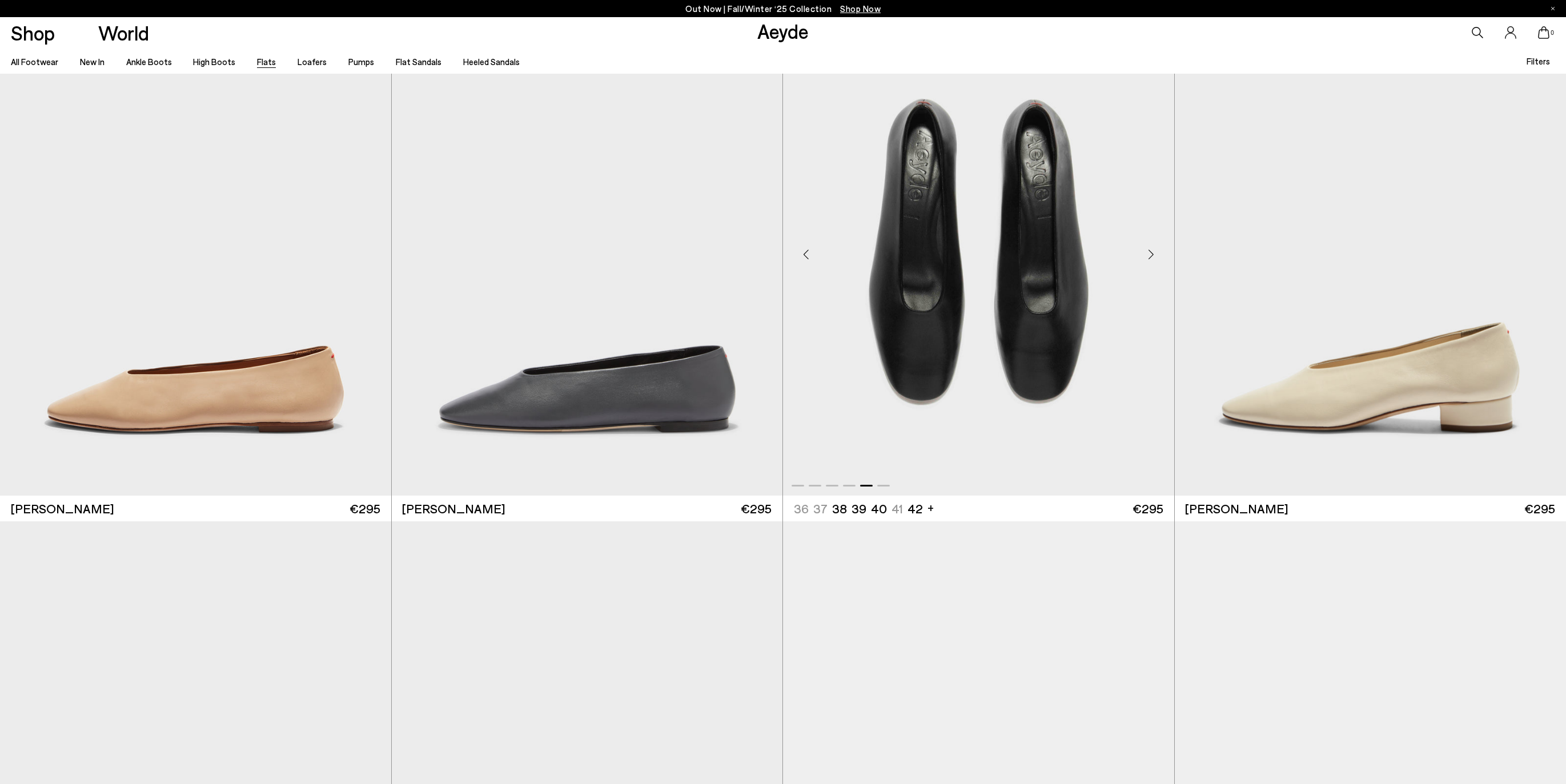
click at [1154, 256] on div "Next slide" at bounding box center [1152, 254] width 35 height 35
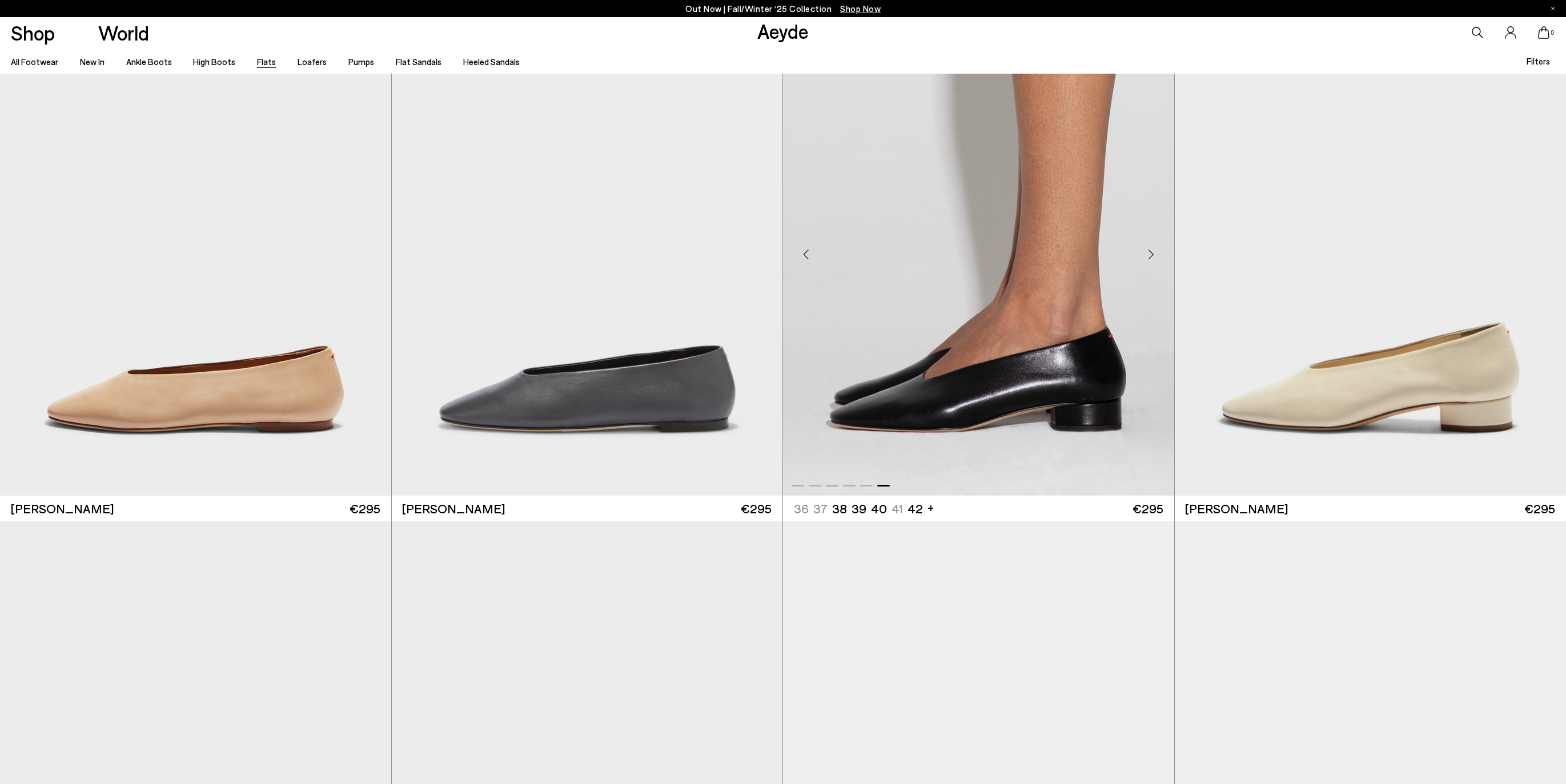
click at [1154, 256] on div "Next slide" at bounding box center [1152, 254] width 35 height 35
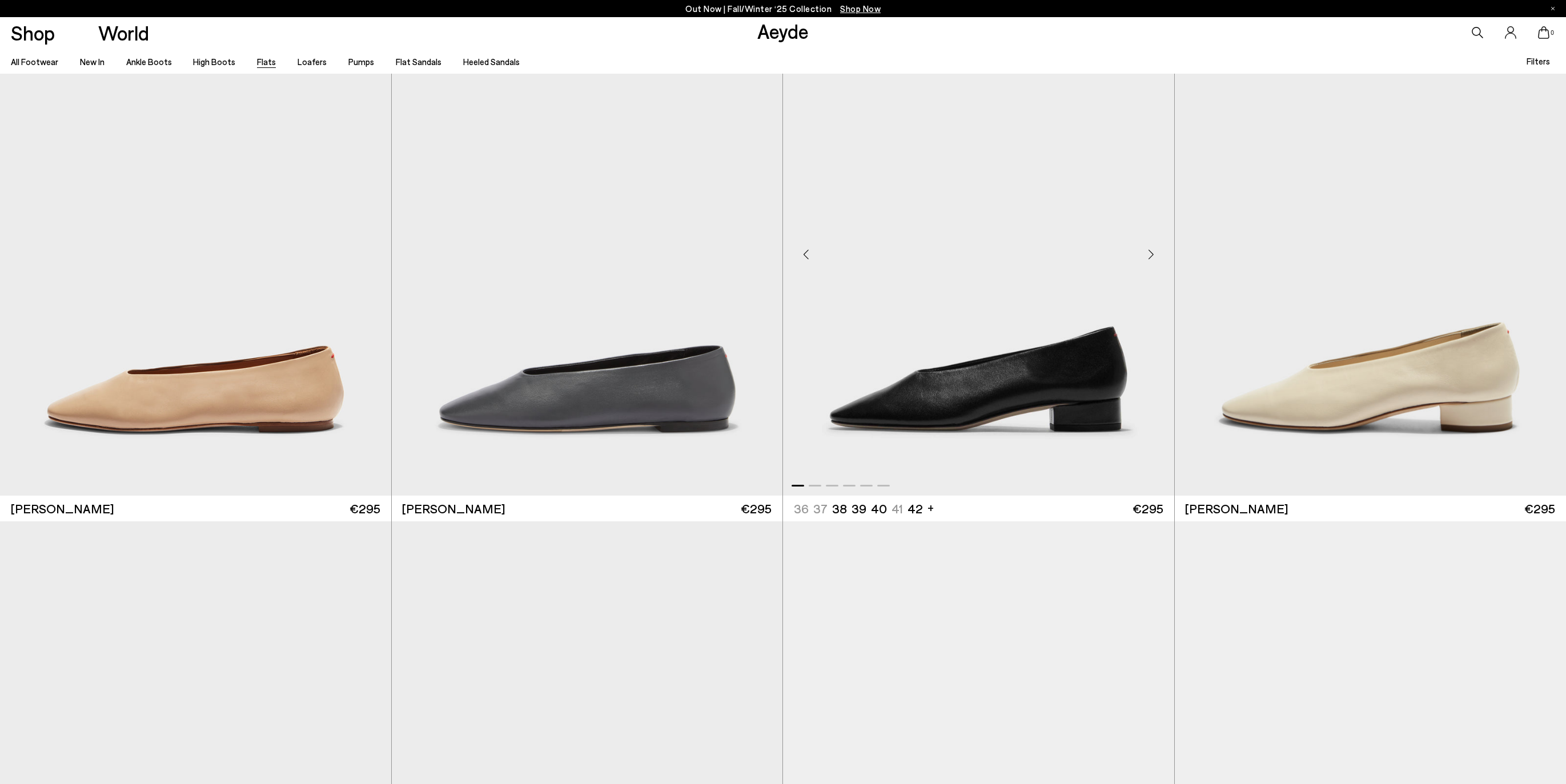
click at [1154, 256] on div "Next slide" at bounding box center [1152, 254] width 35 height 35
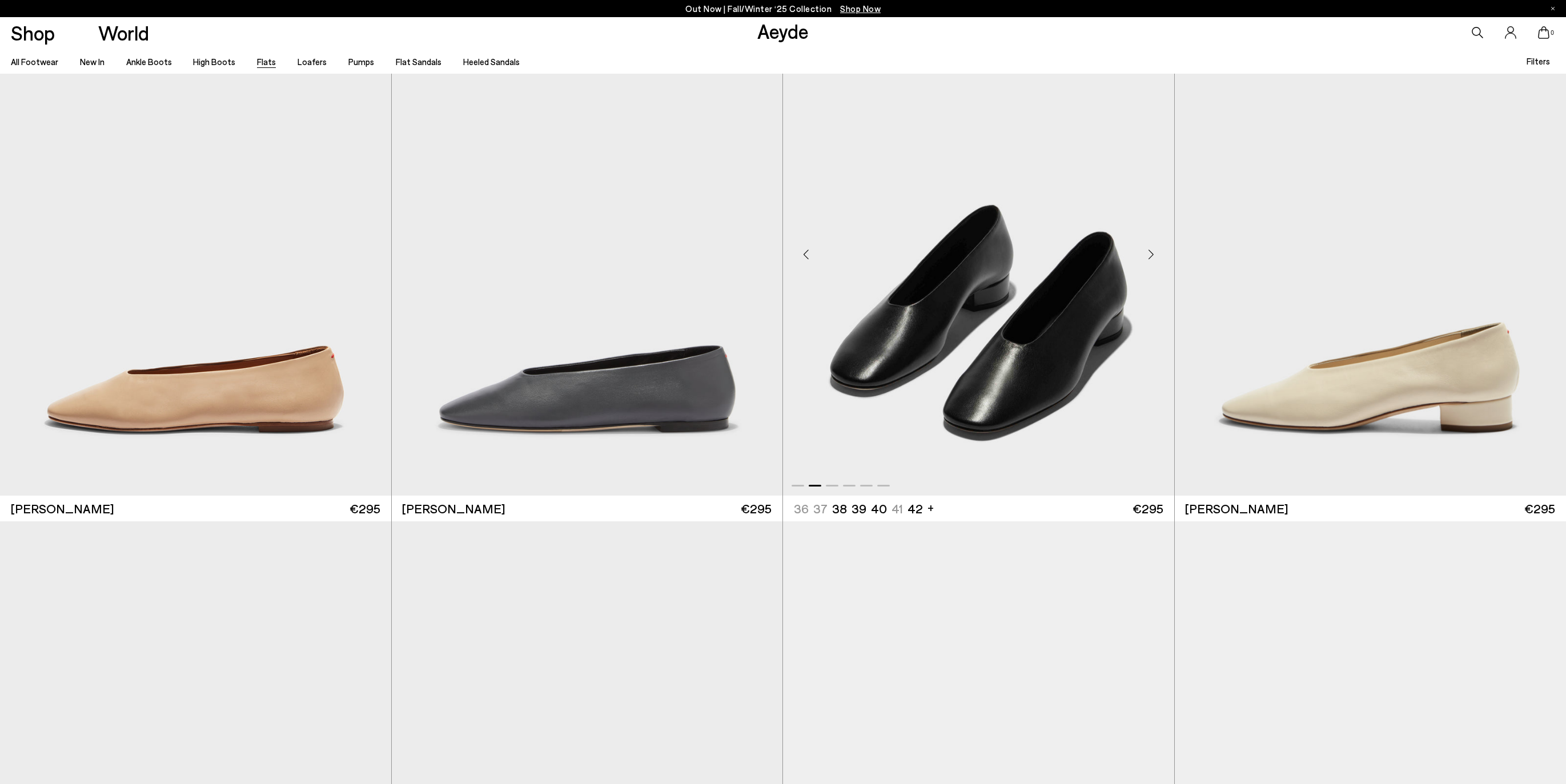
click at [1154, 257] on div "Next slide" at bounding box center [1152, 254] width 35 height 35
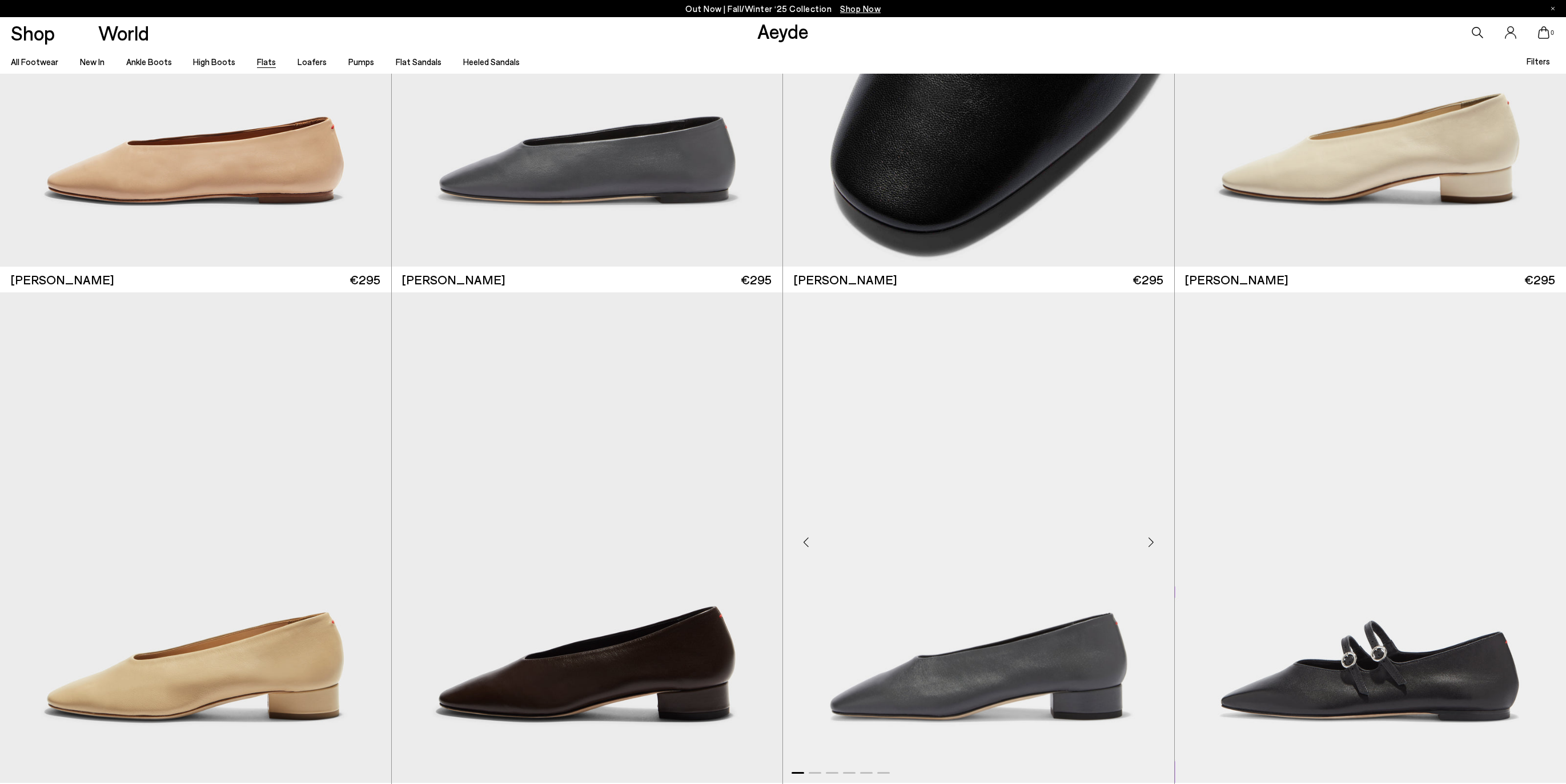
scroll to position [6147, 0]
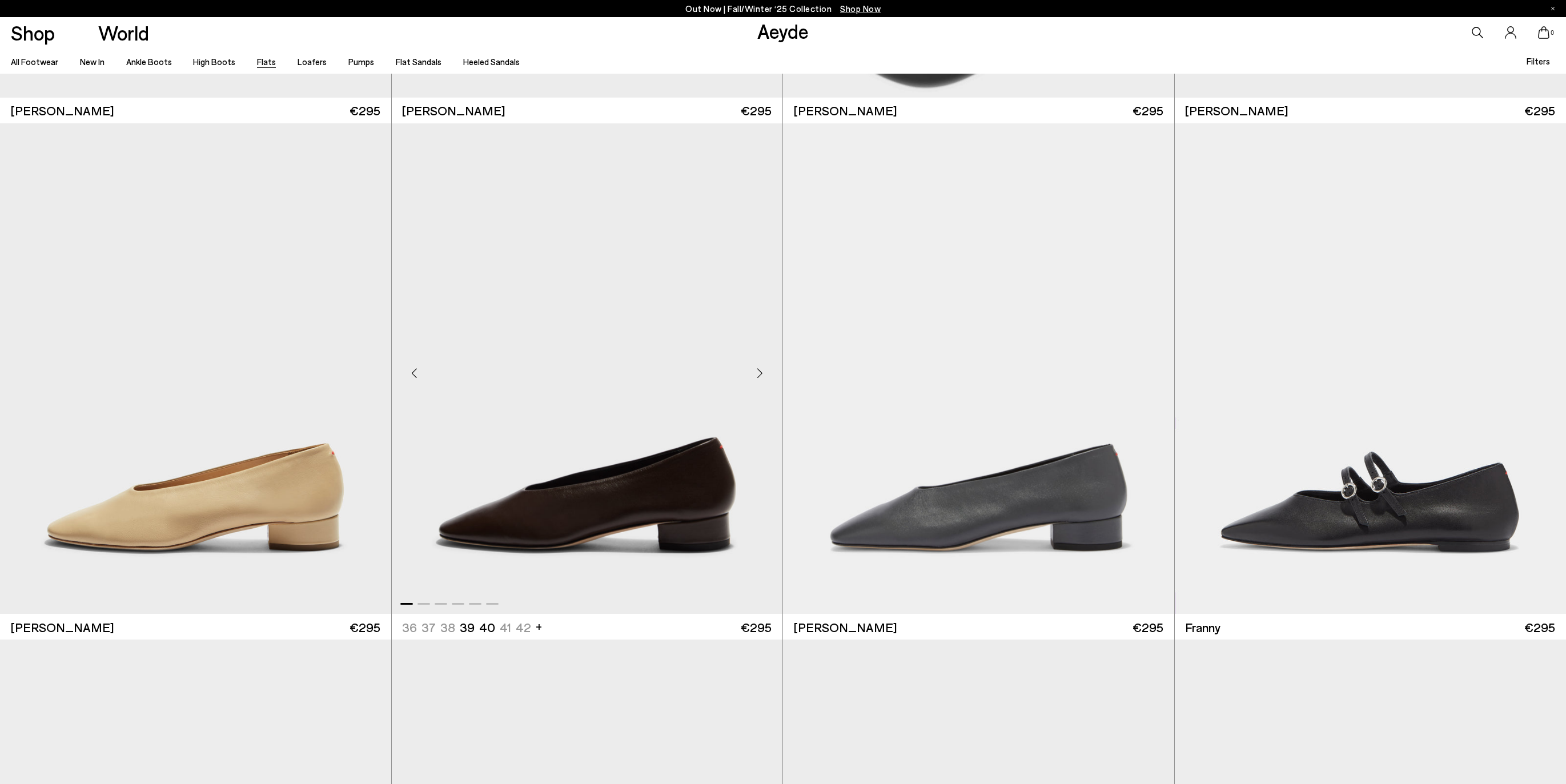
click at [757, 371] on div "Next slide" at bounding box center [759, 373] width 35 height 35
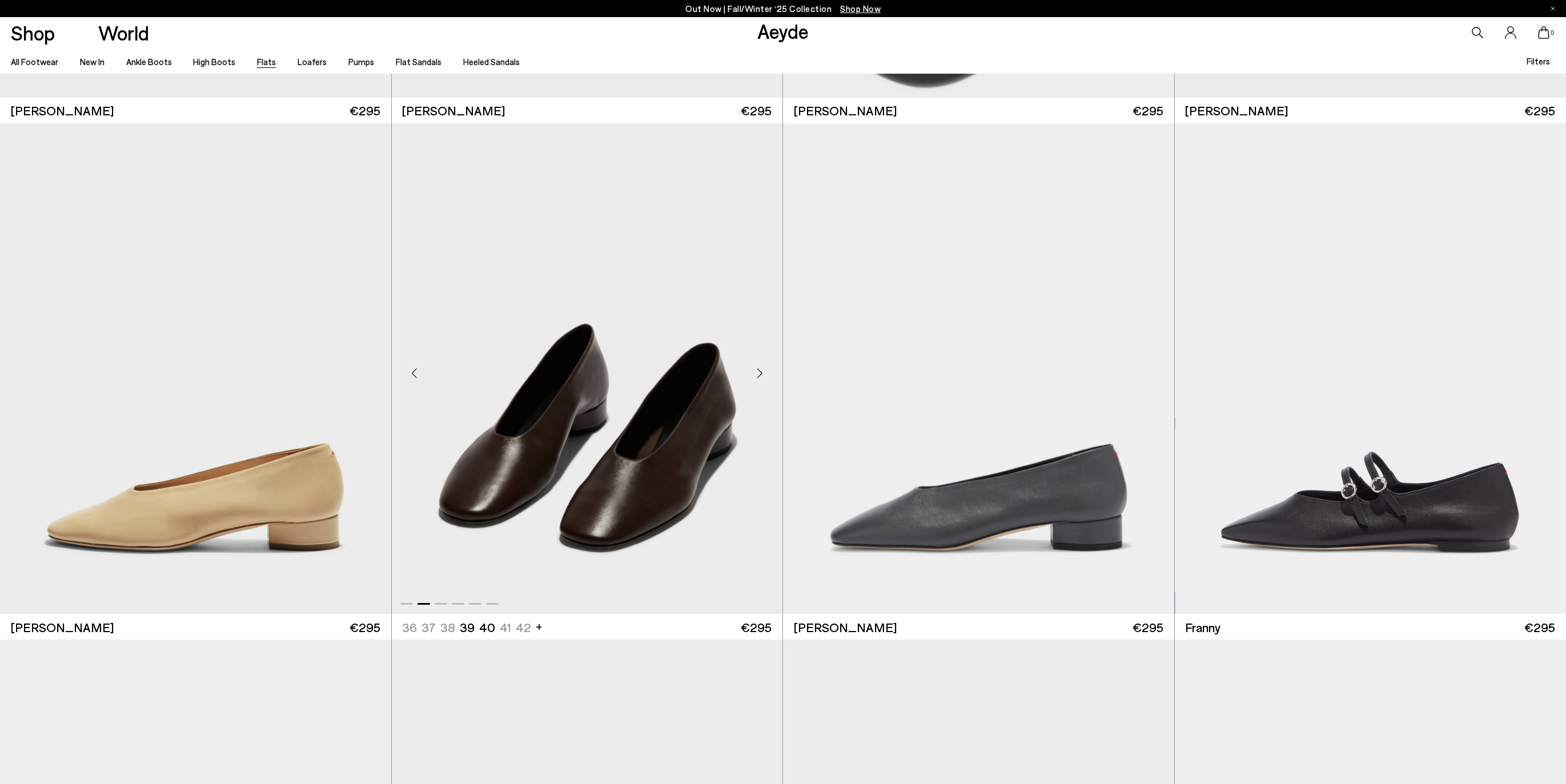
click at [757, 371] on div "Next slide" at bounding box center [759, 373] width 35 height 35
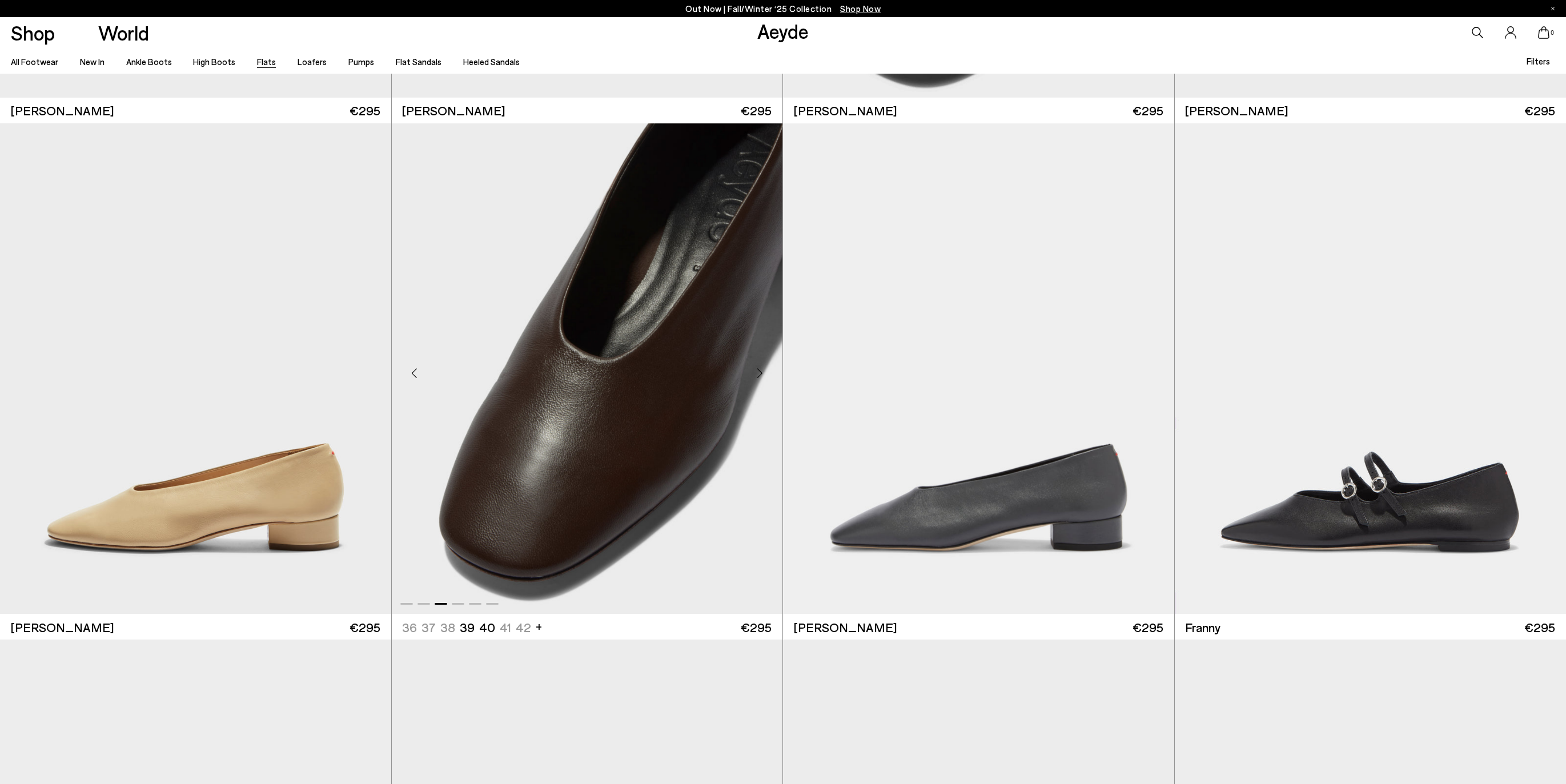
click at [757, 371] on div "Next slide" at bounding box center [759, 373] width 35 height 35
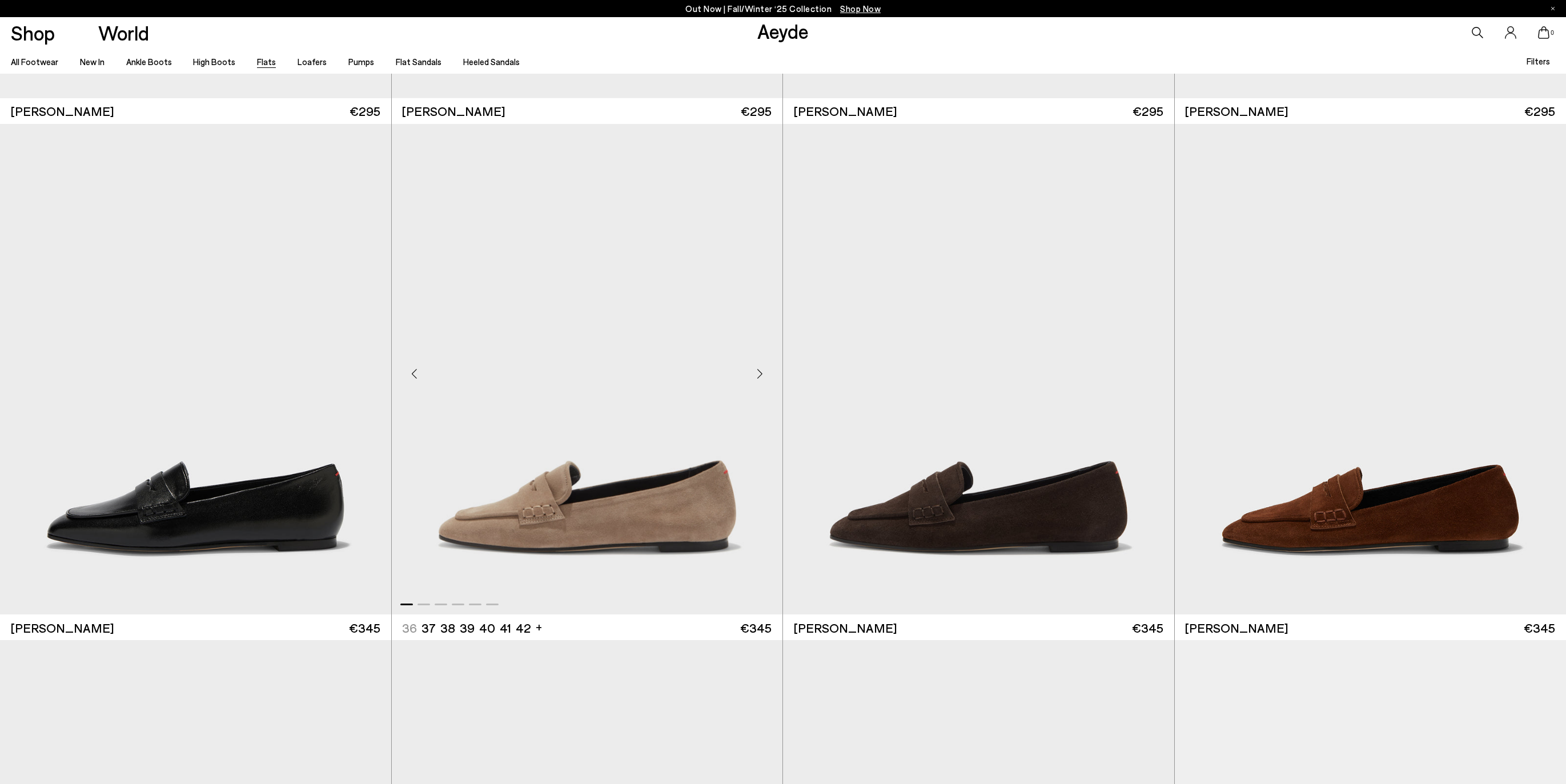
scroll to position [7026, 0]
